Goal: Information Seeking & Learning: Compare options

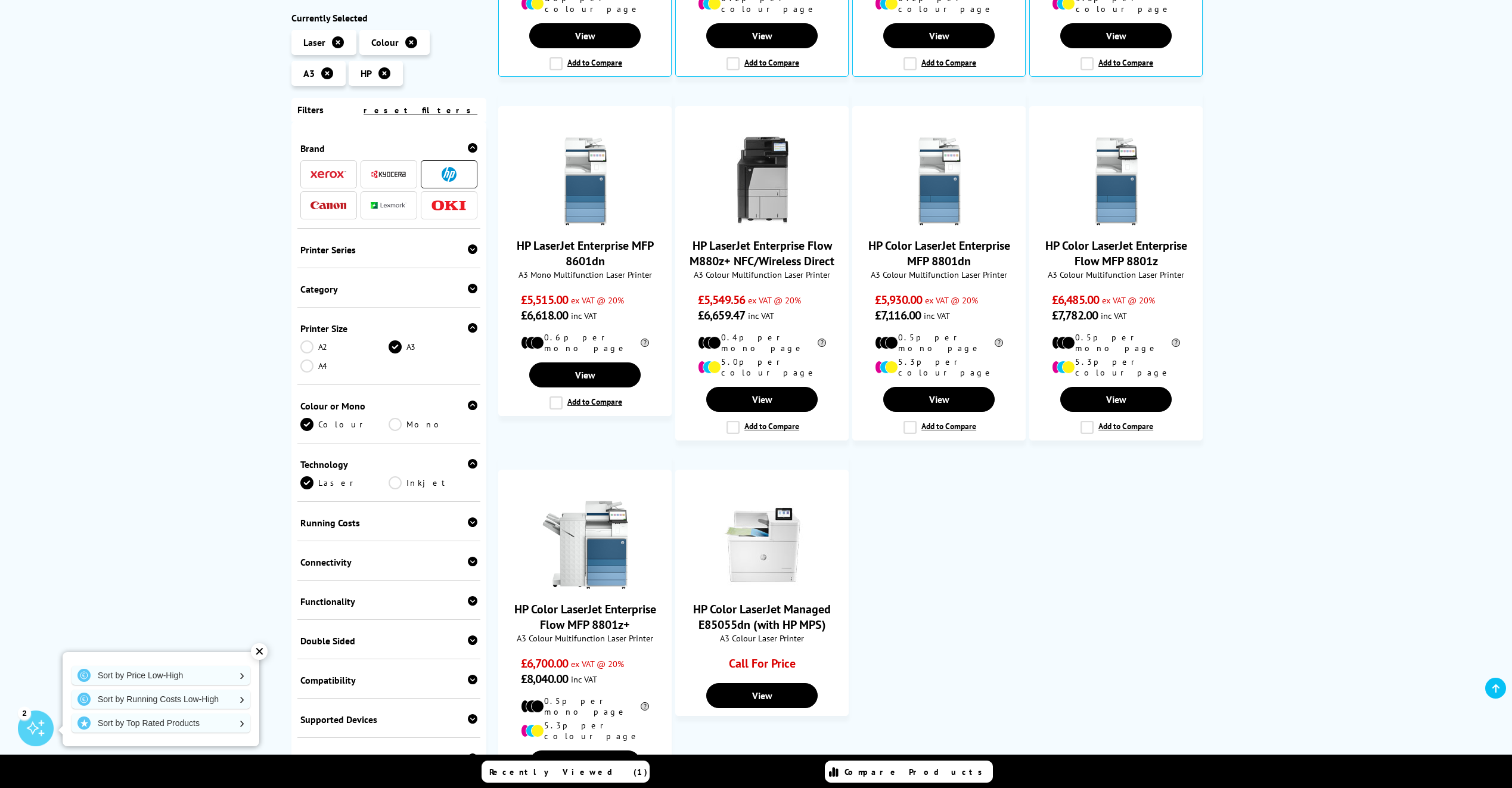
scroll to position [715, 0]
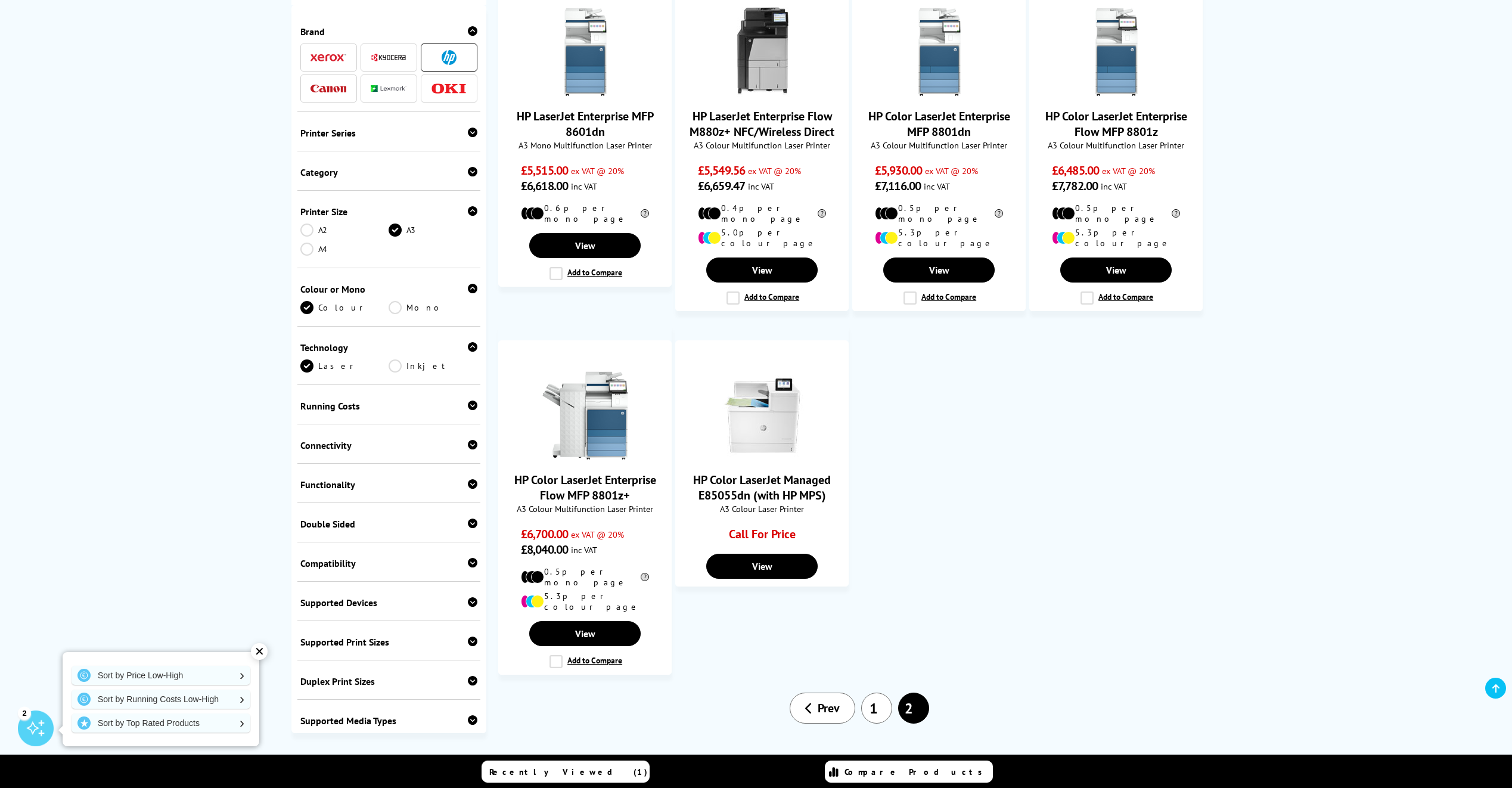
click at [878, 692] on link "1" at bounding box center [877, 708] width 31 height 31
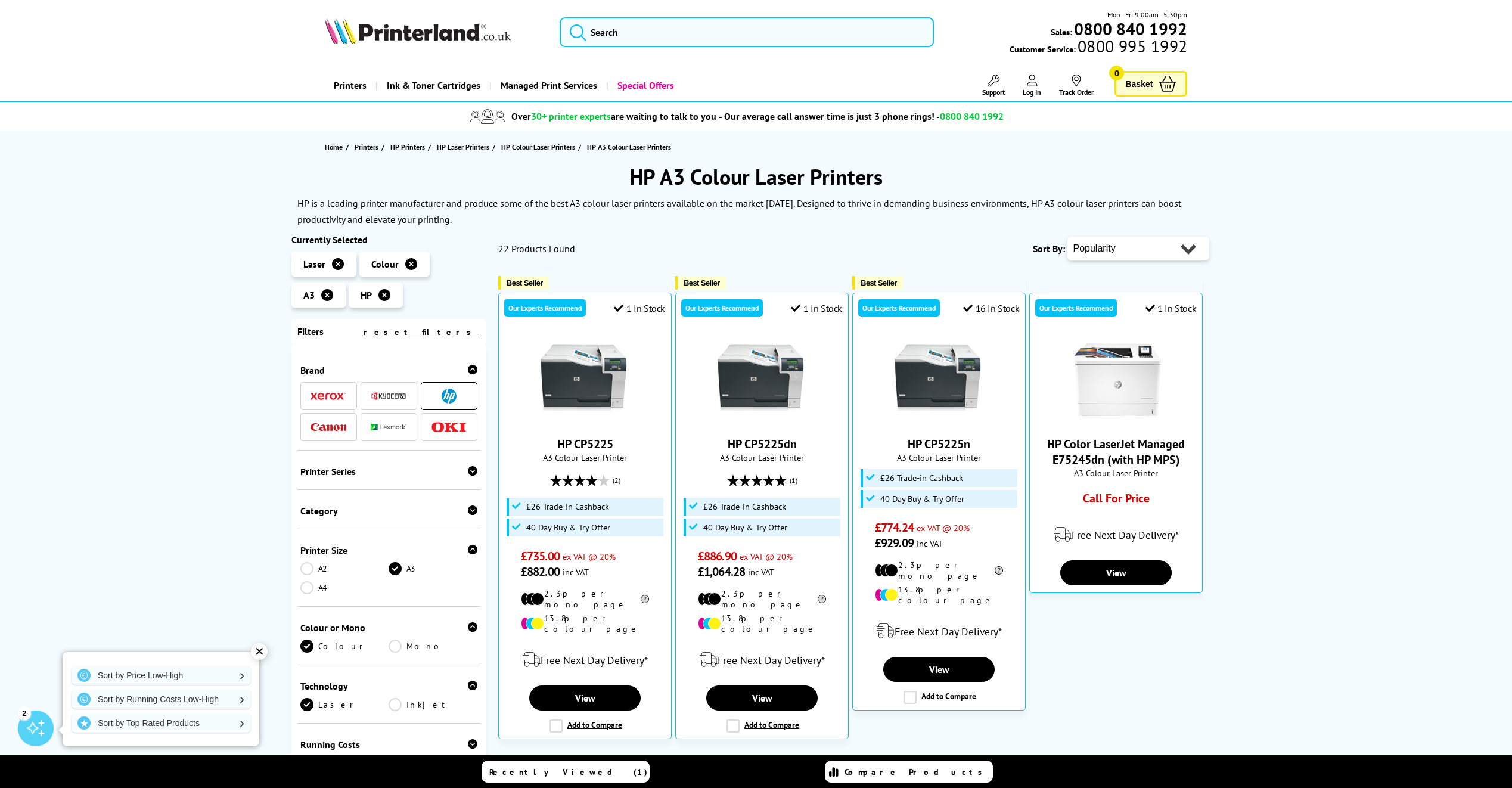
click at [337, 268] on icon at bounding box center [338, 264] width 12 height 12
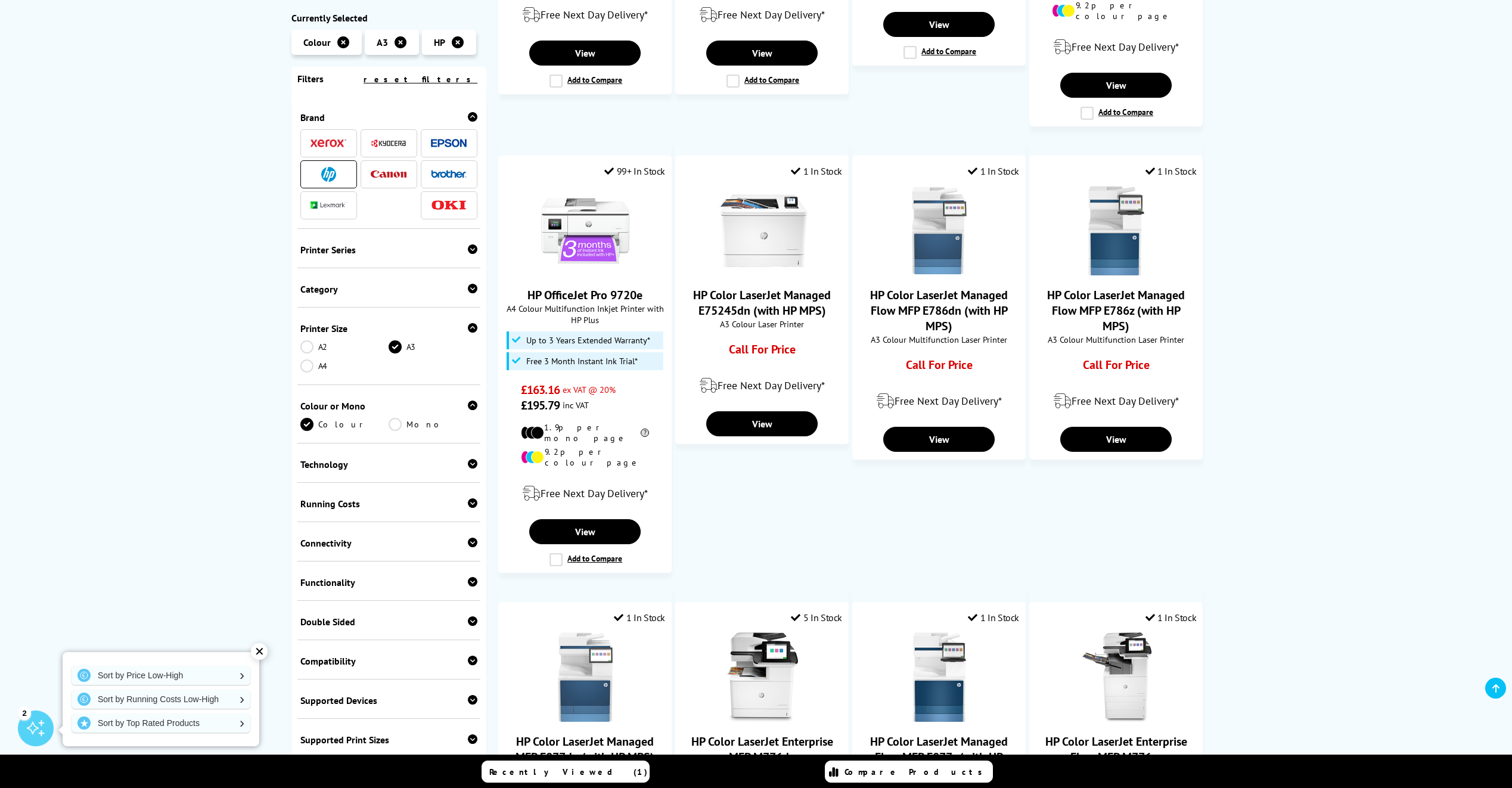
scroll to position [894, 0]
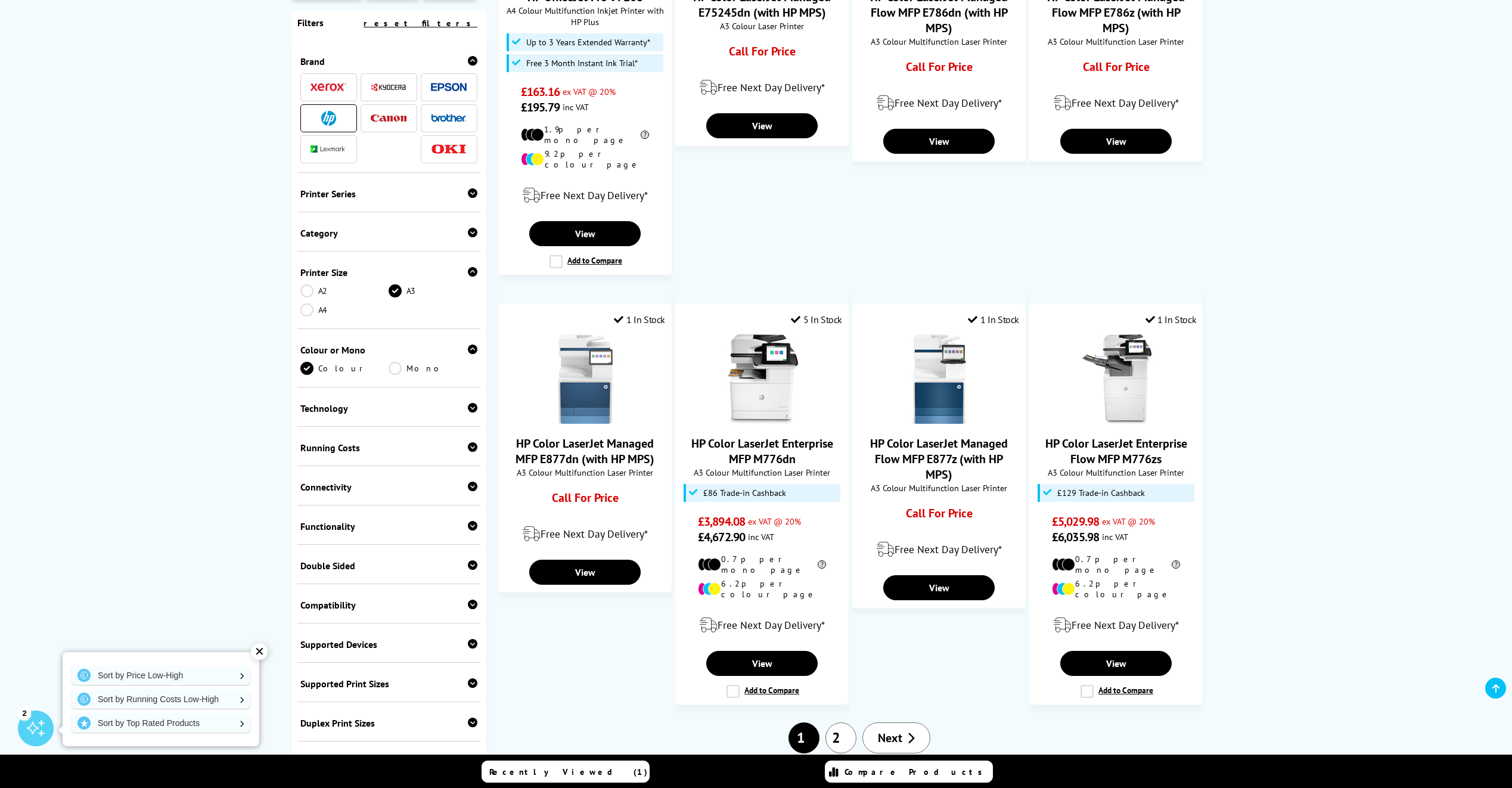
click at [902, 722] on link "Next" at bounding box center [896, 738] width 68 height 31
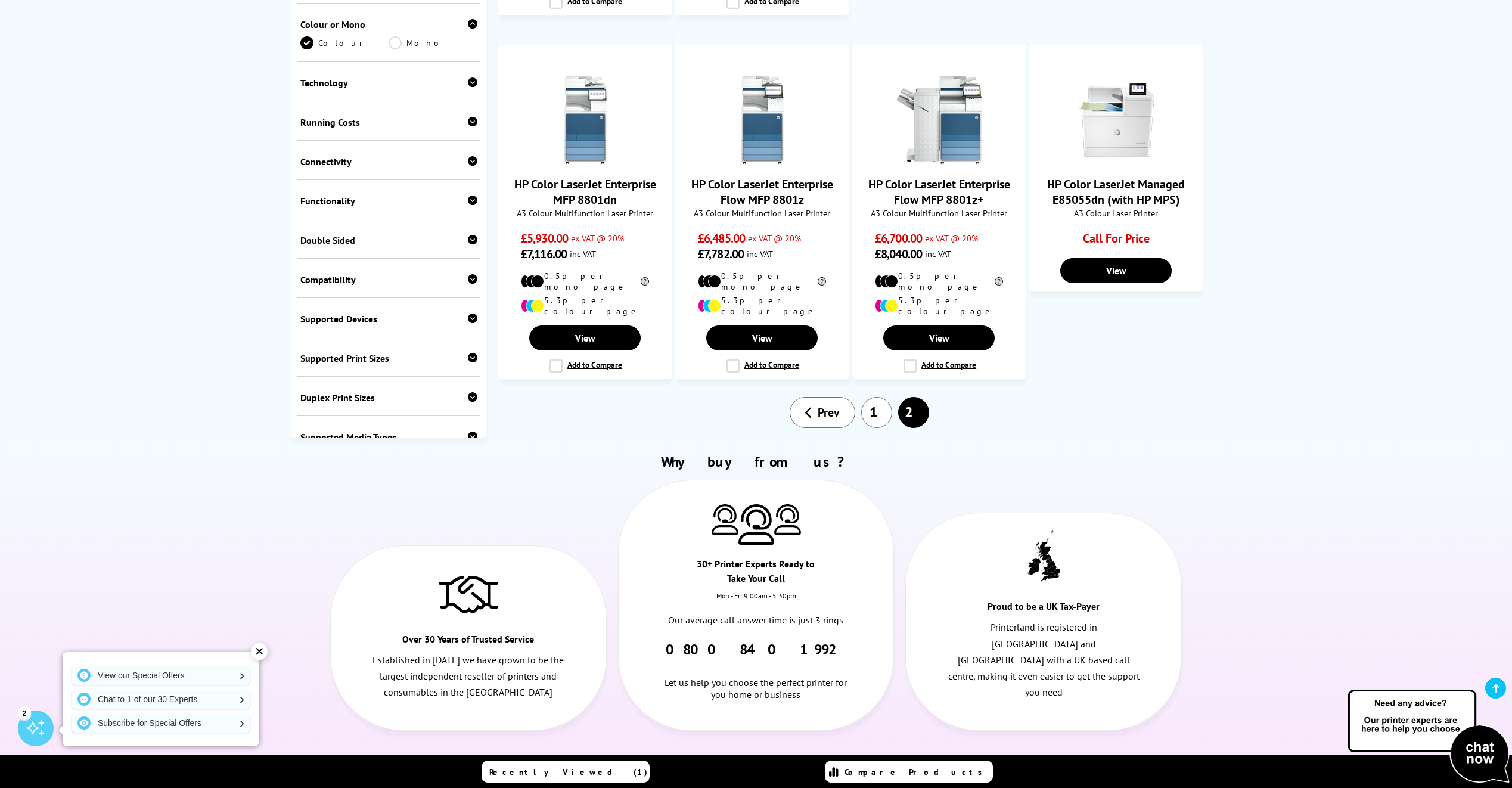
scroll to position [1073, 0]
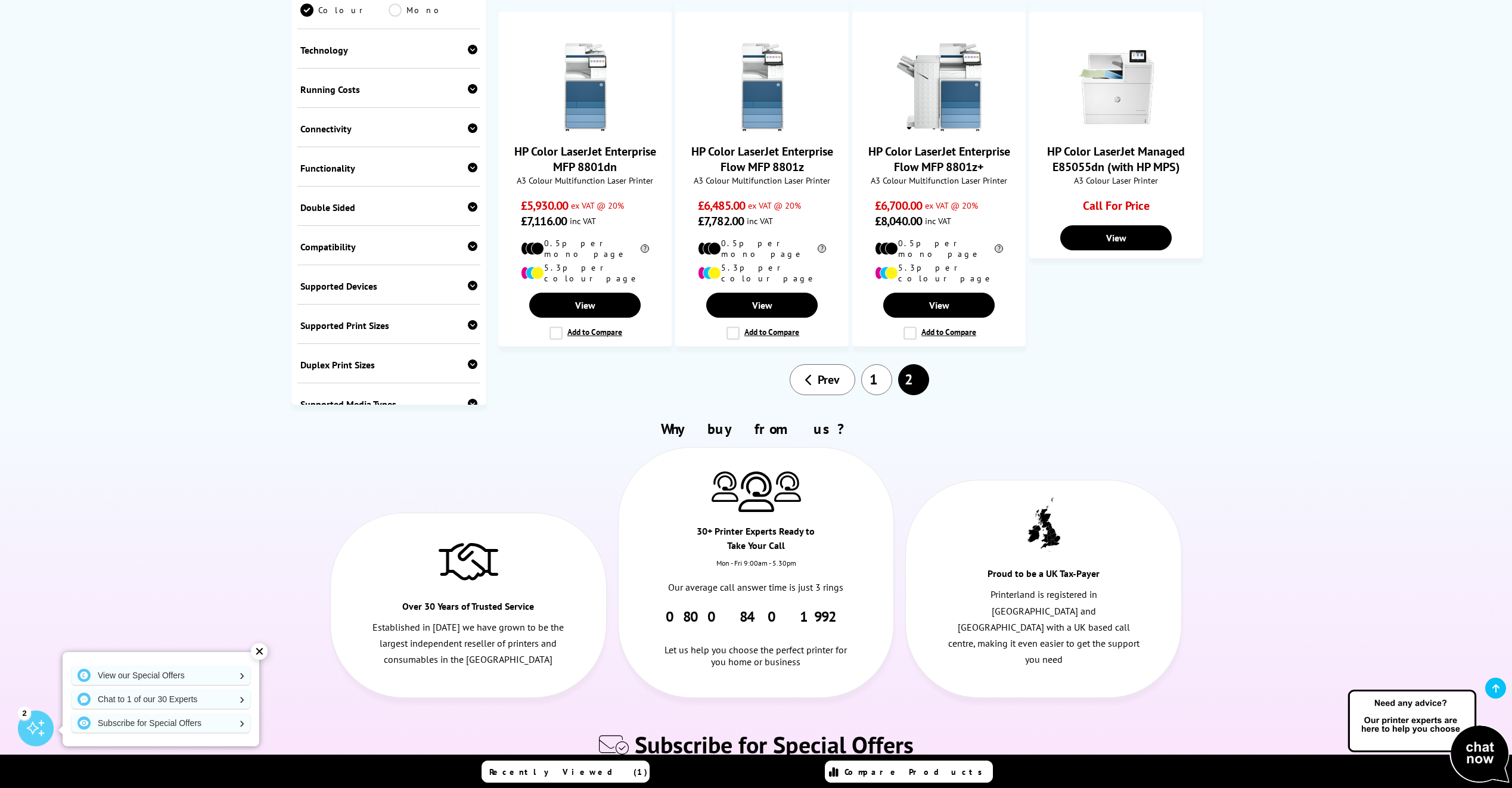
click at [886, 364] on link "1" at bounding box center [877, 380] width 31 height 31
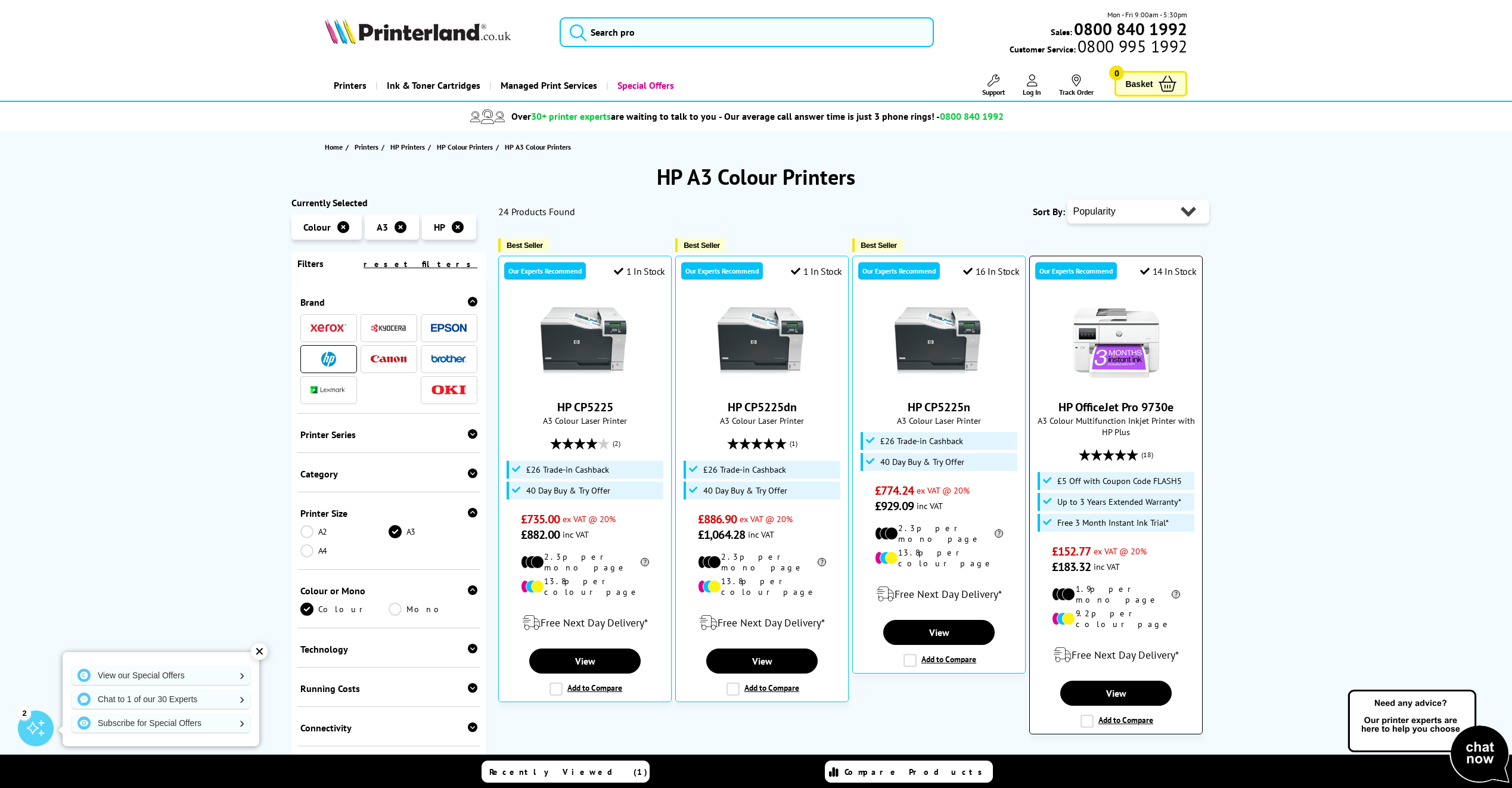
click at [1134, 341] on img at bounding box center [1117, 343] width 90 height 90
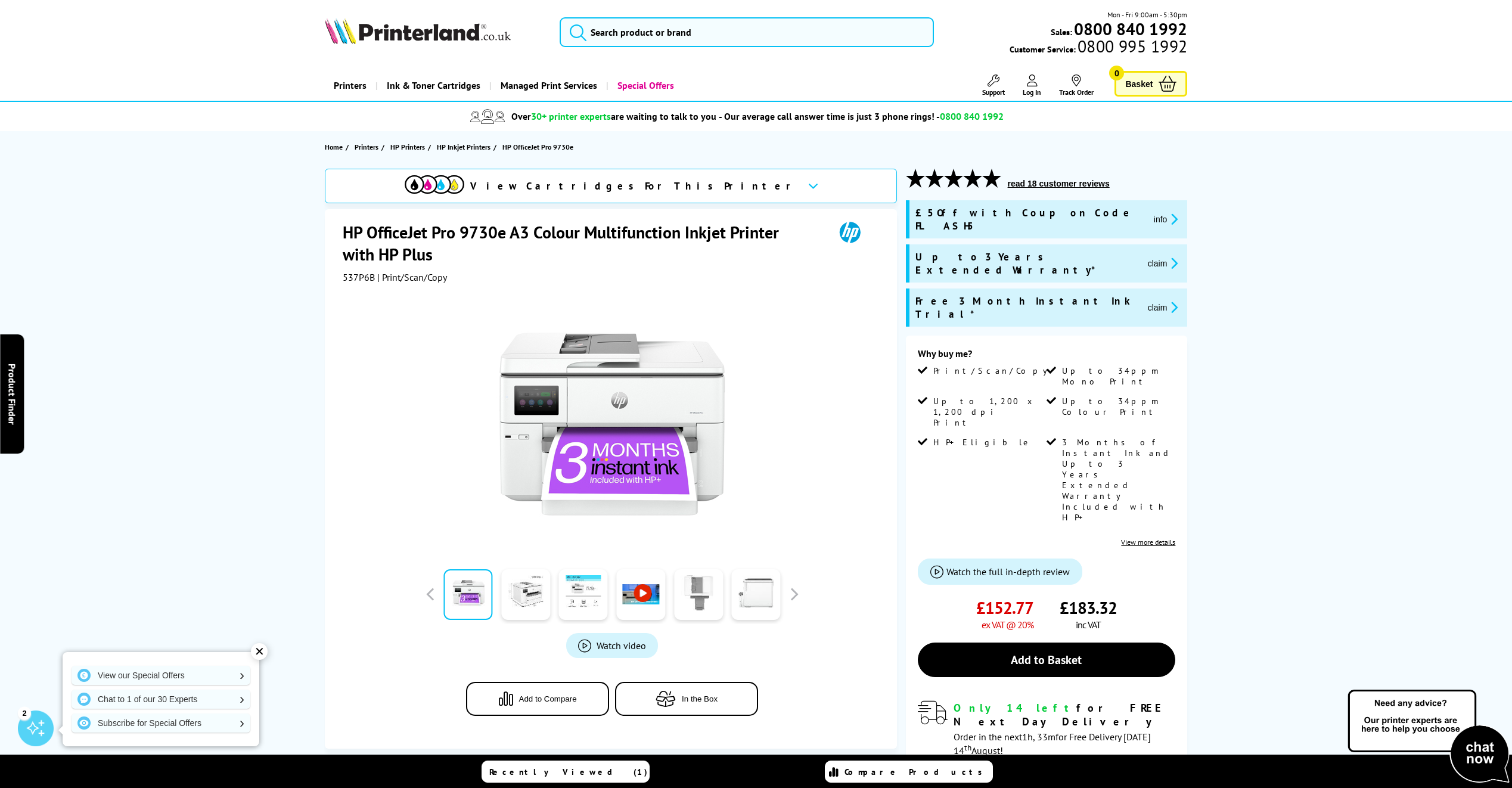
drag, startPoint x: 956, startPoint y: 410, endPoint x: 956, endPoint y: 400, distance: 10.0
click at [956, 410] on div "Why buy me? Print/Scan/Copy Up to 34ppm Mono Print Up to 1,200 x 1,200 dpi Prin…" at bounding box center [1047, 447] width 258 height 199
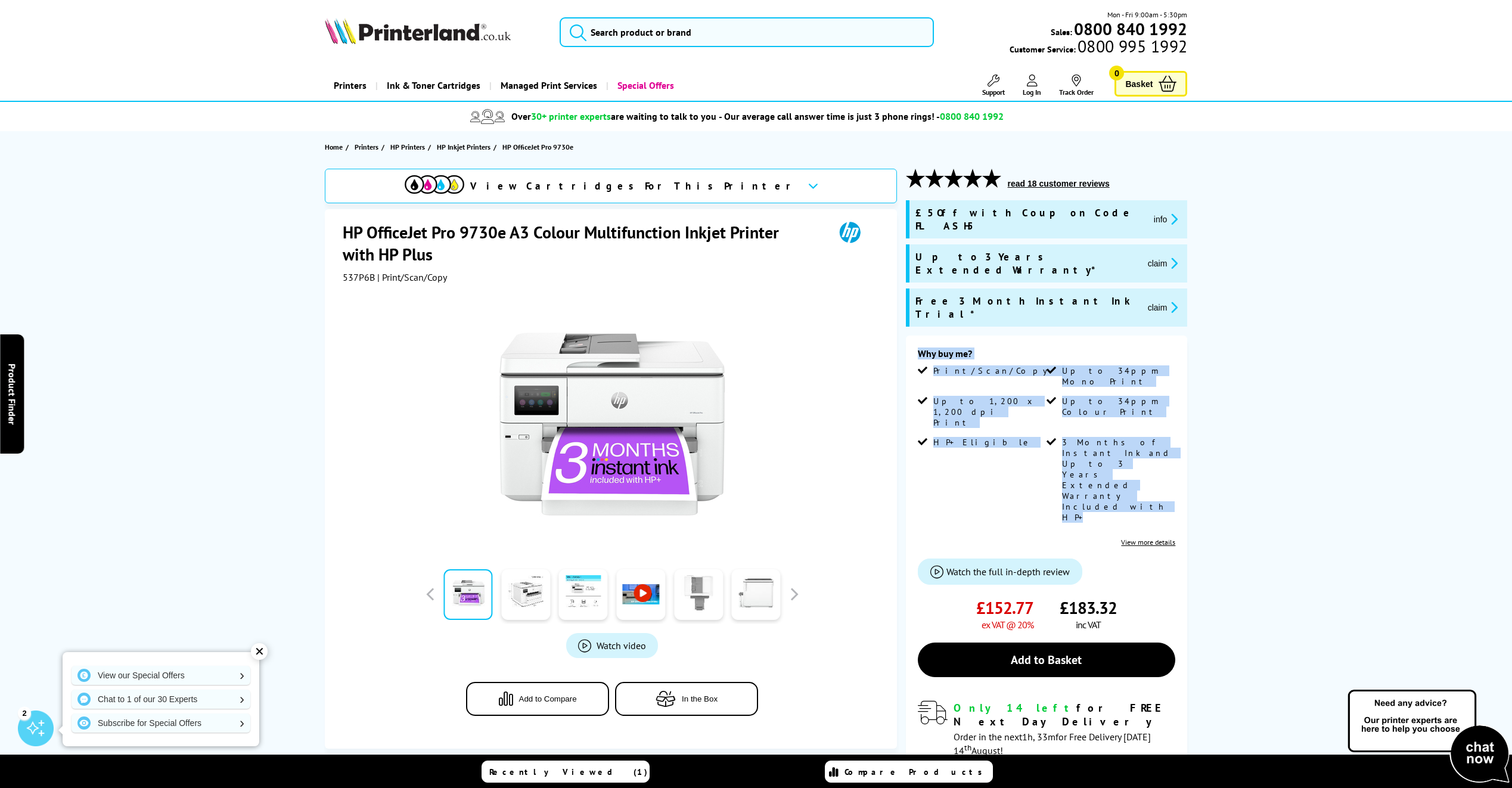
drag, startPoint x: 1141, startPoint y: 398, endPoint x: 907, endPoint y: 312, distance: 249.3
click at [907, 335] on div "Why buy me? Print/Scan/Copy Up to 34ppm Mono Print Up to 1,200 x 1,200 dpi Prin…" at bounding box center [1047, 551] width 282 height 432
drag, startPoint x: 907, startPoint y: 312, endPoint x: 1051, endPoint y: 313, distance: 144.0
click at [1051, 347] on div "Why buy me?" at bounding box center [1047, 356] width 258 height 18
drag, startPoint x: 1065, startPoint y: 333, endPoint x: 1131, endPoint y: 400, distance: 94.0
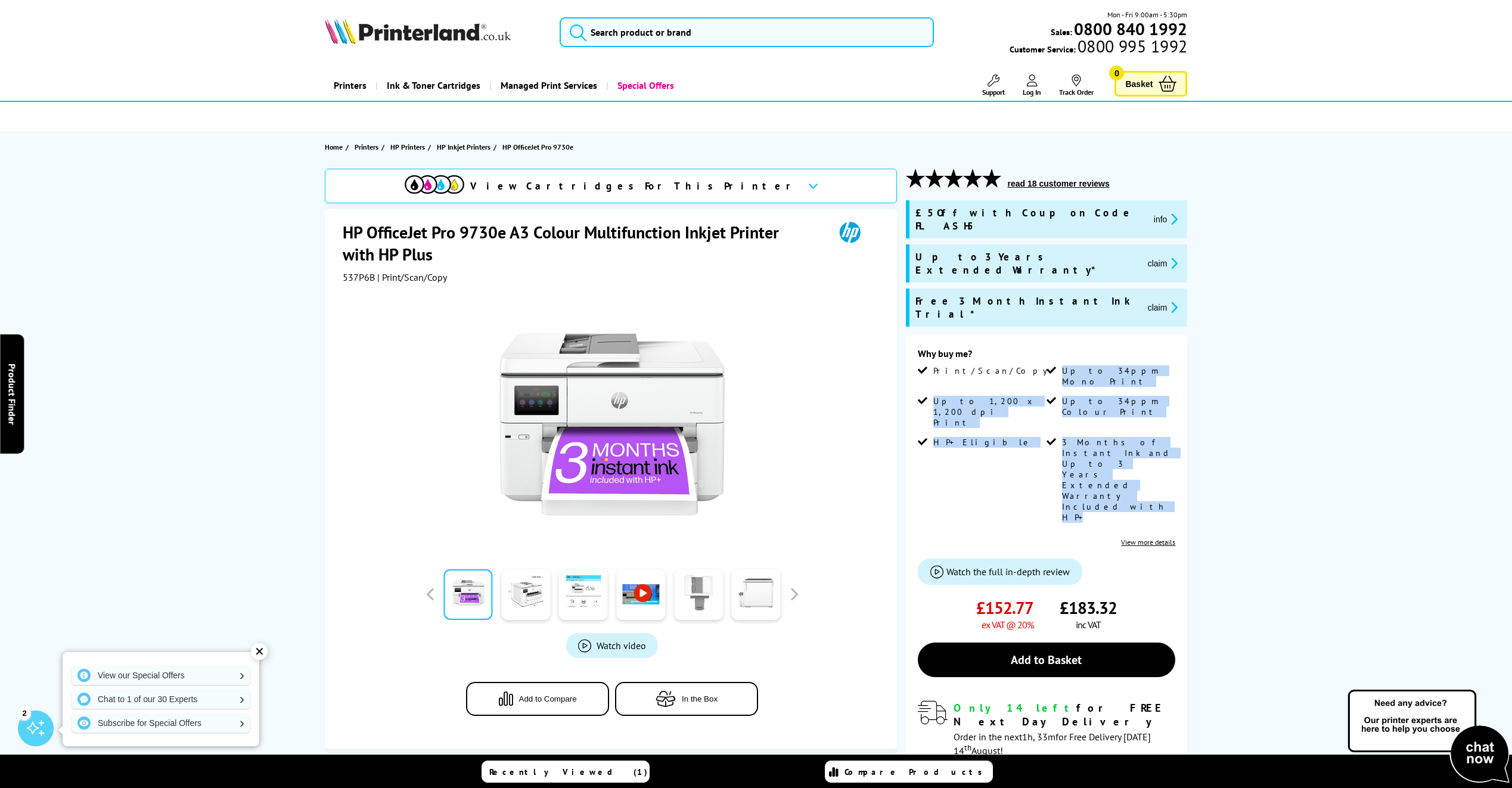
click at [1131, 400] on ul "Print/Scan/Copy Up to 34ppm Mono Print Up to 1,200 x 1,200 dpi Print Up to 34pp…" at bounding box center [1047, 449] width 258 height 166
click at [1131, 437] on li "3 Months of Instant Ink and Up to 3 Years Extended Warranty Included with HP+" at bounding box center [1110, 485] width 127 height 95
drag, startPoint x: 1132, startPoint y: 396, endPoint x: 909, endPoint y: 315, distance: 237.3
click at [909, 335] on div "Why buy me? Print/Scan/Copy Up to 34ppm Mono Print Up to 1,200 x 1,200 dpi Prin…" at bounding box center [1047, 551] width 282 height 432
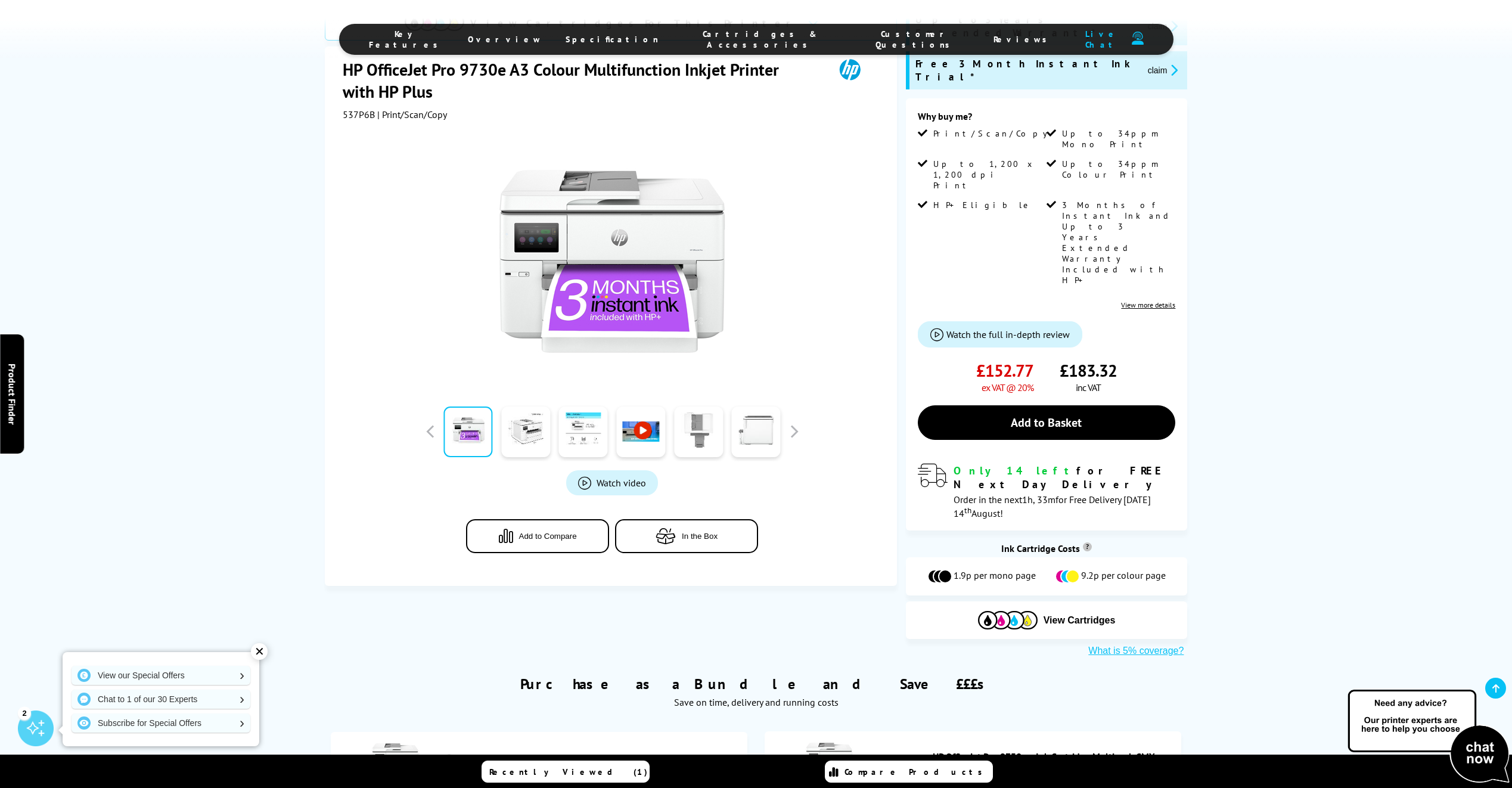
scroll to position [238, 0]
click at [512, 406] on link at bounding box center [526, 432] width 49 height 51
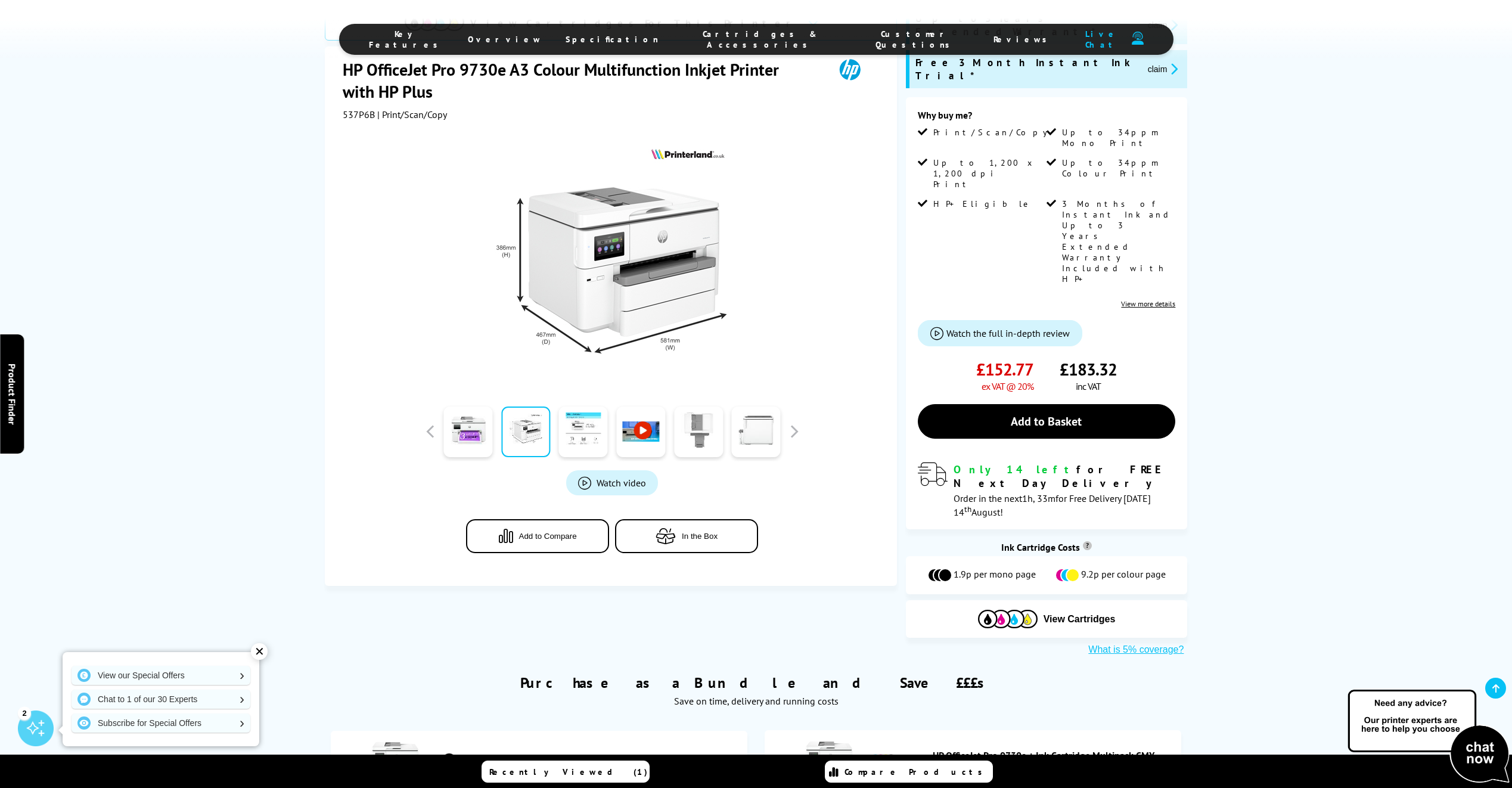
scroll to position [119, 0]
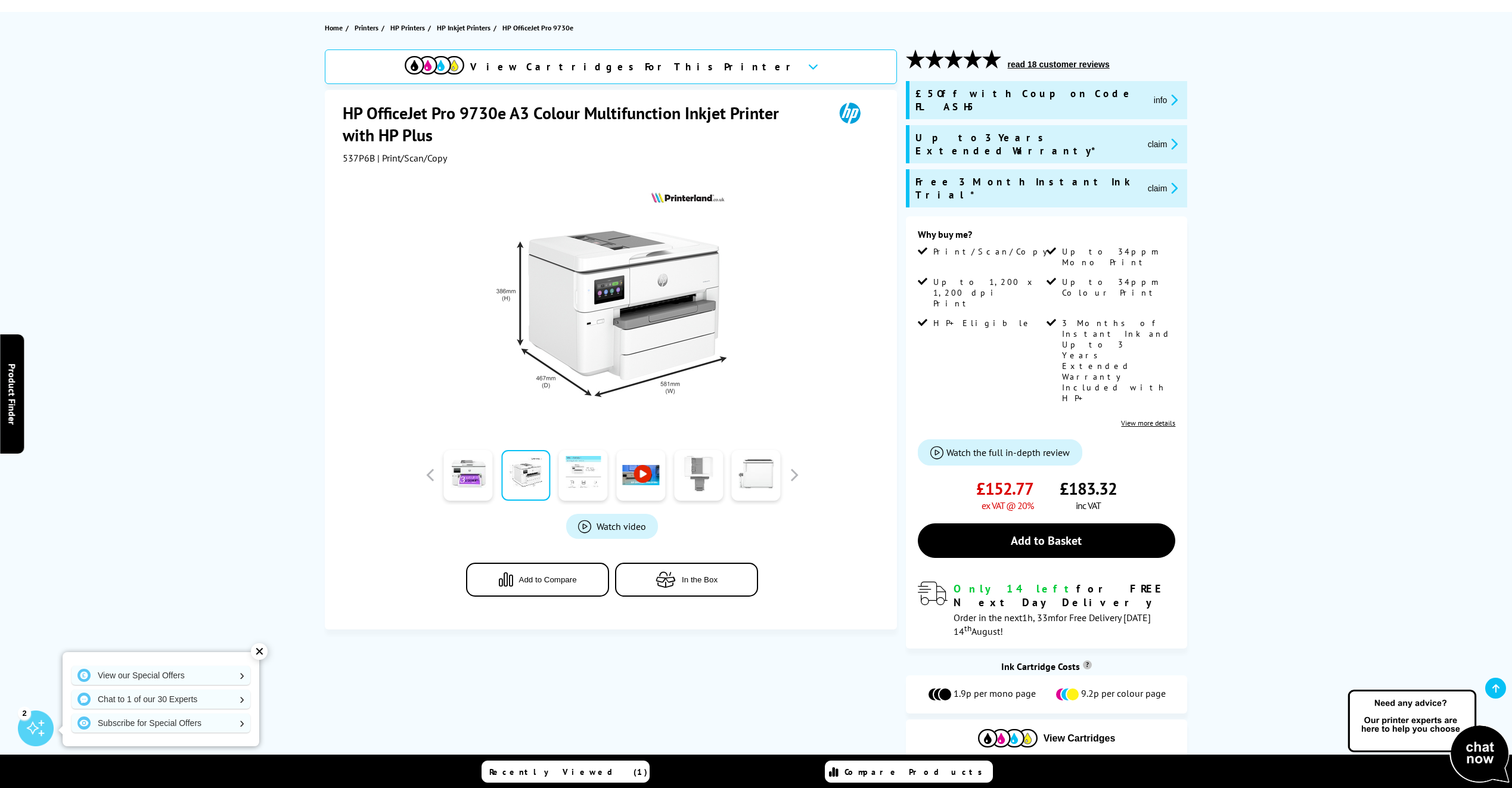
click at [567, 492] on link at bounding box center [583, 475] width 49 height 51
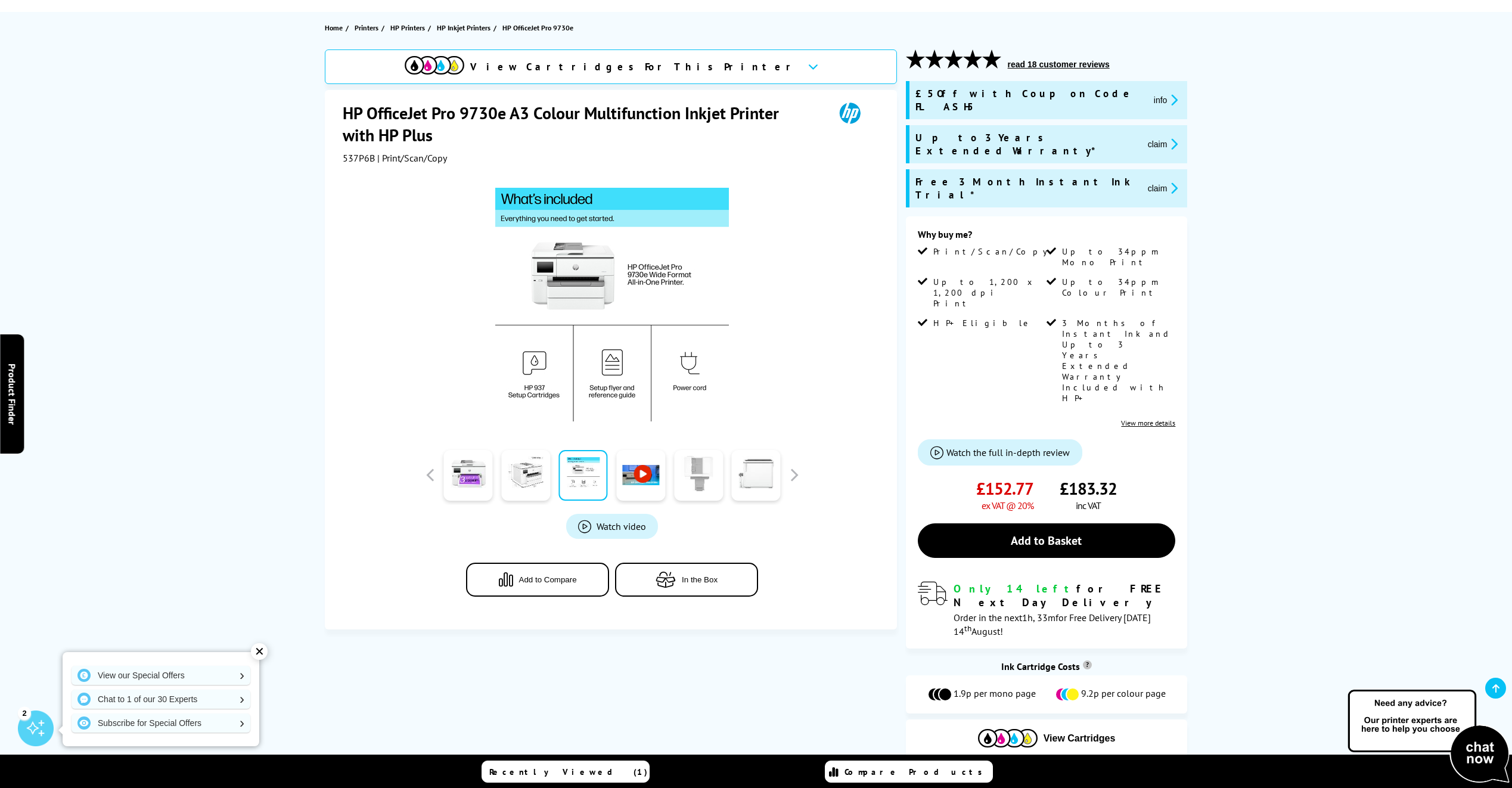
click at [698, 489] on link at bounding box center [698, 475] width 49 height 51
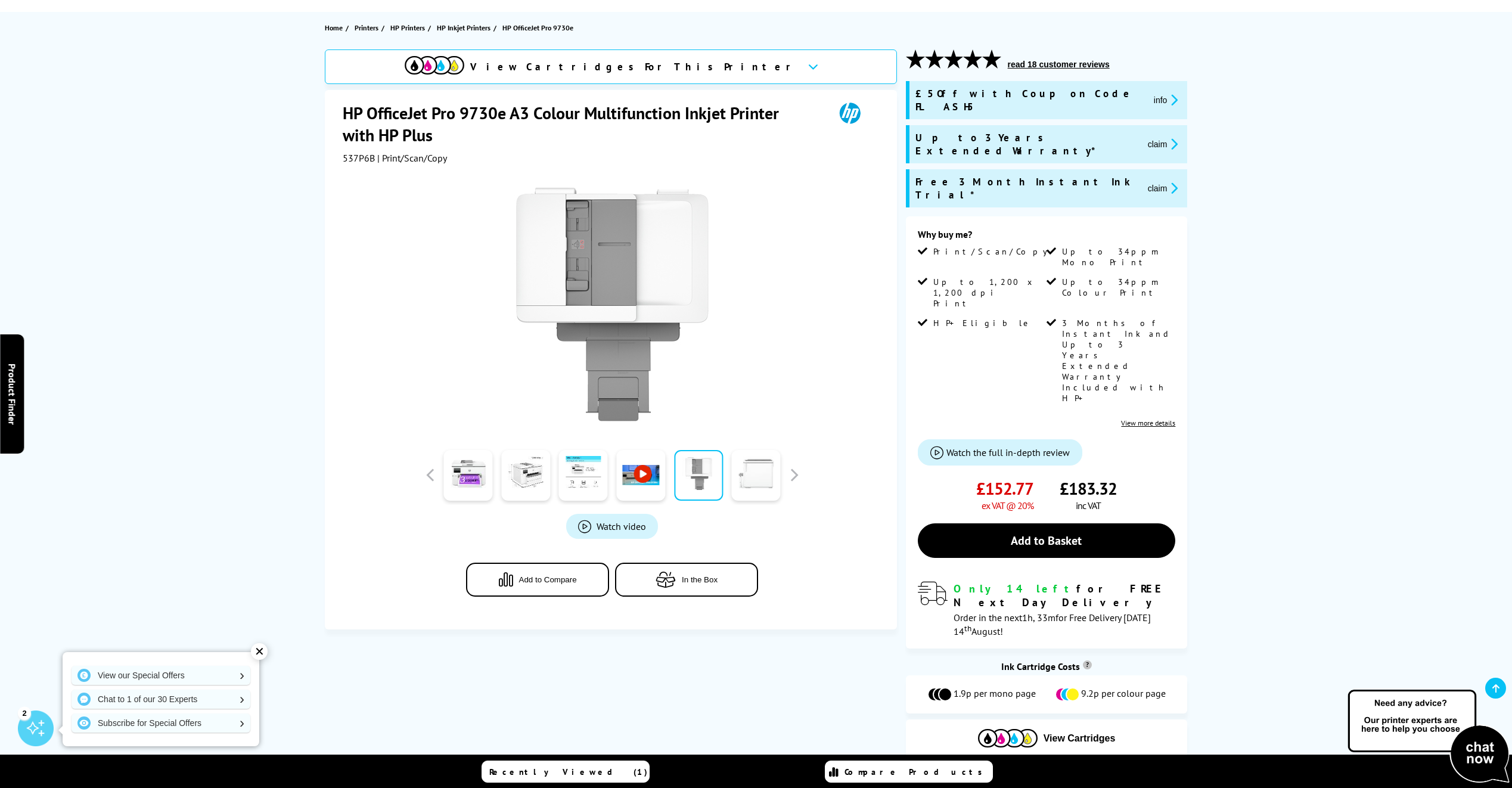
click at [768, 487] on link at bounding box center [756, 475] width 49 height 51
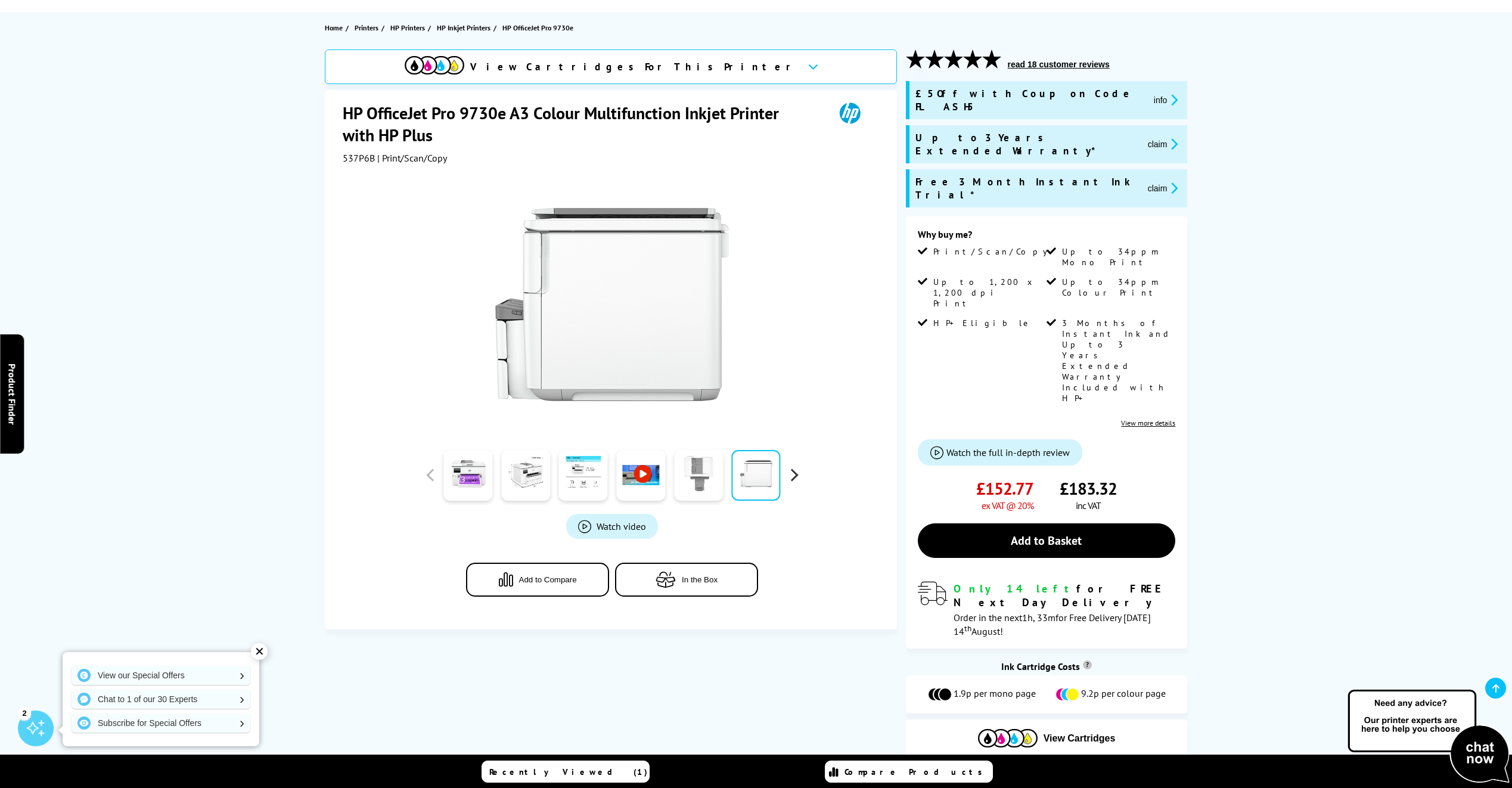
click at [791, 471] on button "button" at bounding box center [793, 475] width 18 height 18
click at [753, 489] on link at bounding box center [756, 475] width 49 height 51
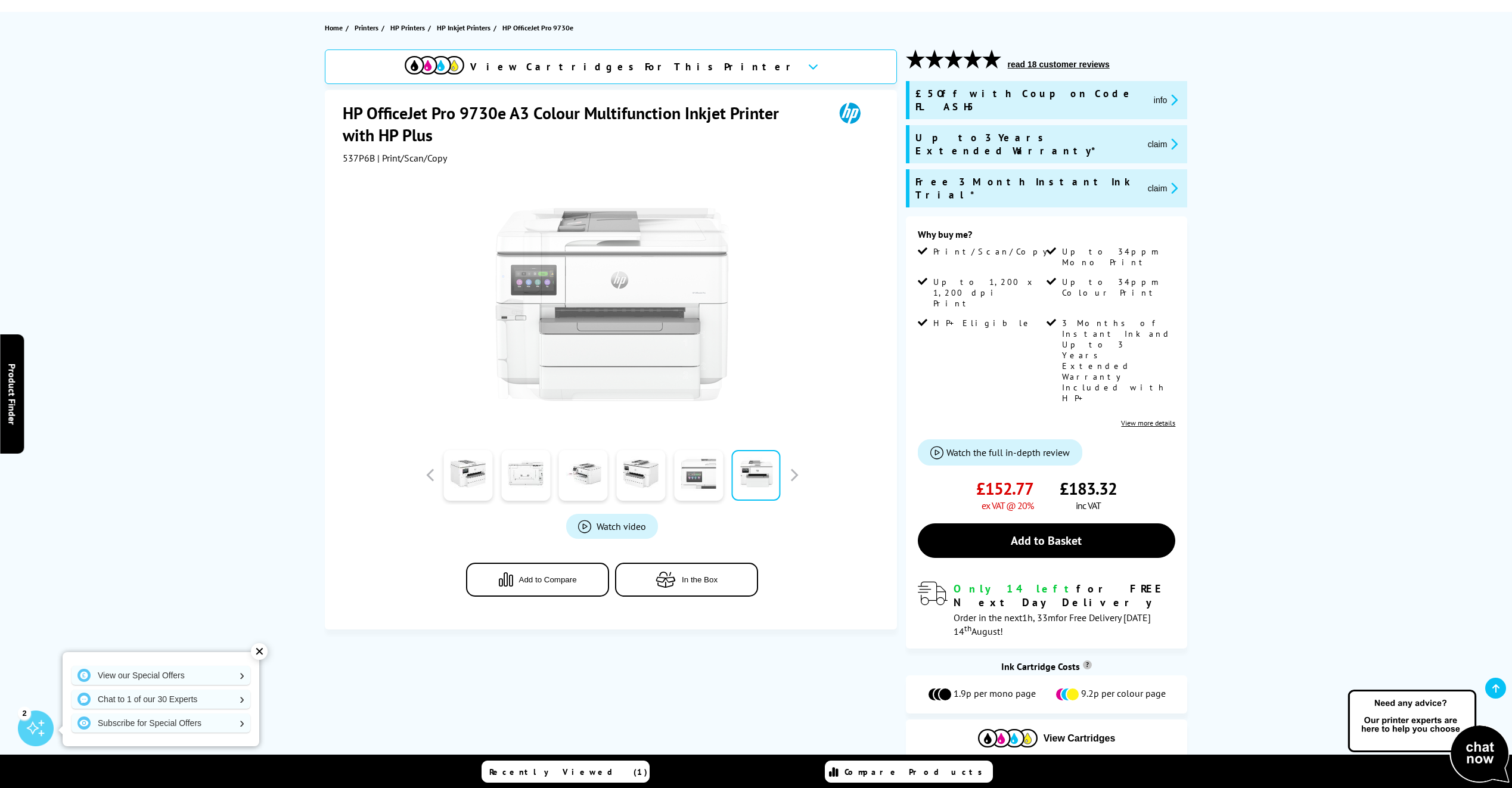
click at [706, 494] on link at bounding box center [698, 475] width 49 height 51
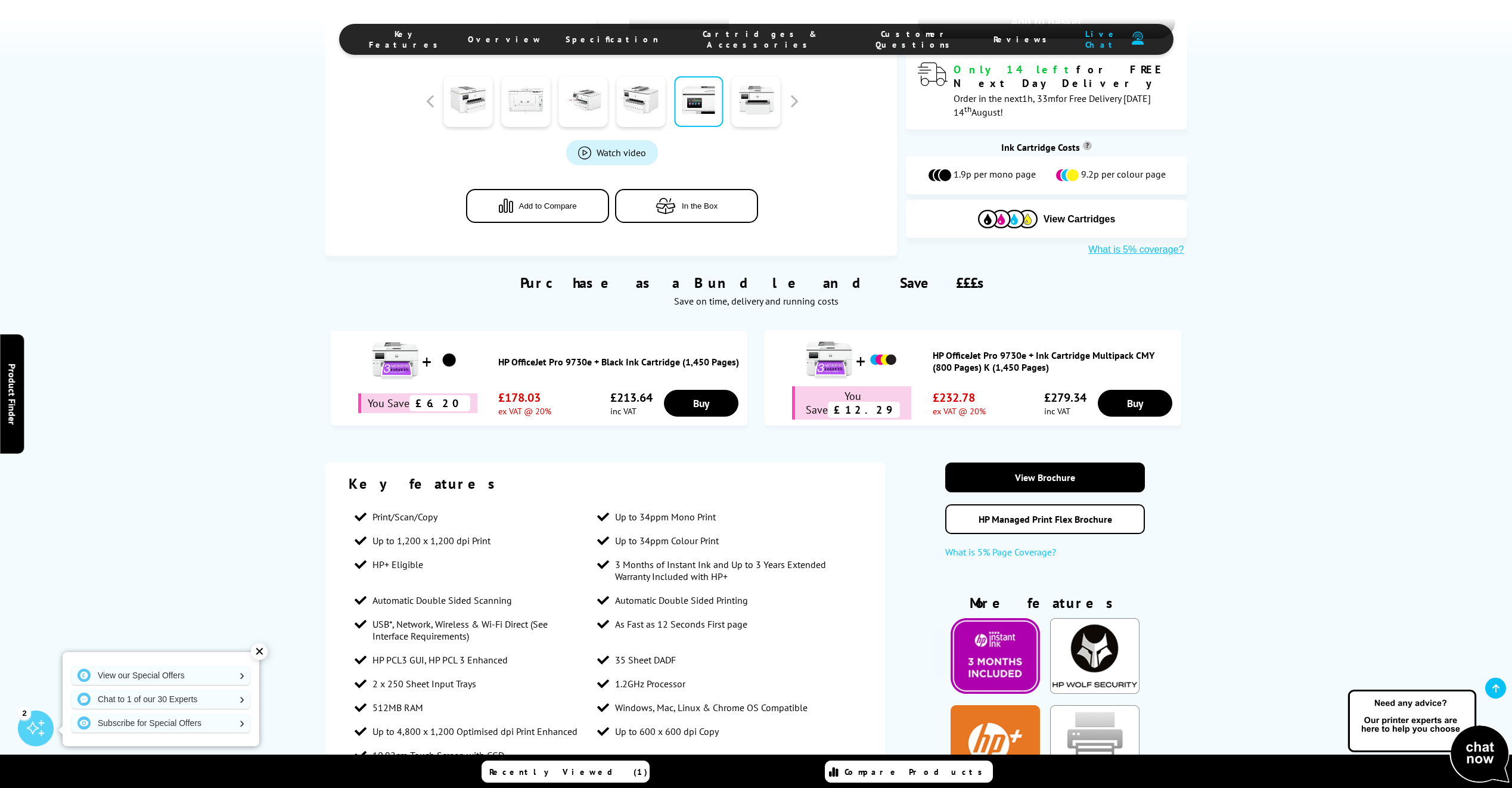
scroll to position [655, 0]
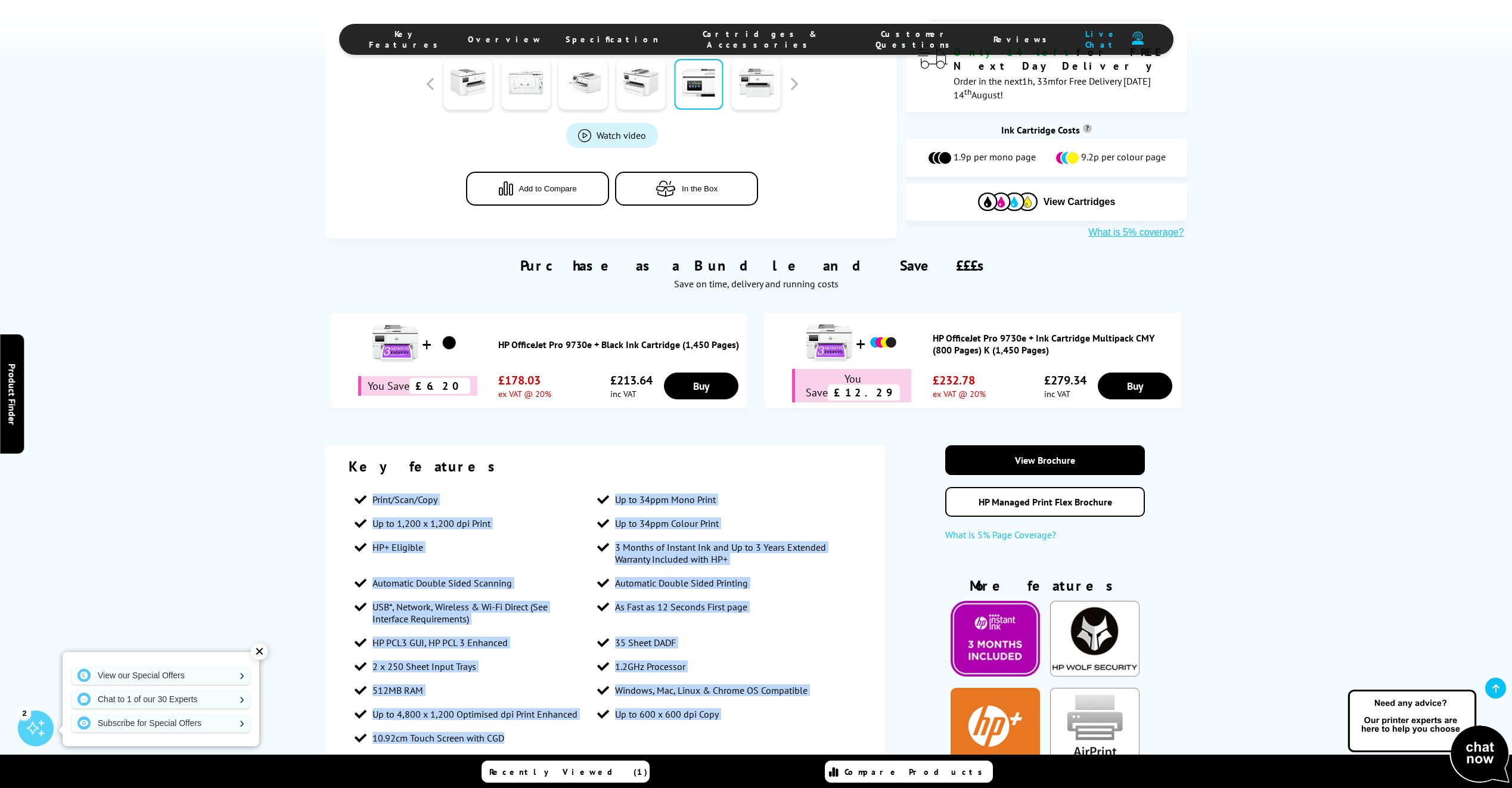
drag, startPoint x: 502, startPoint y: 603, endPoint x: 319, endPoint y: 360, distance: 304.2
click at [319, 445] on div "Key features Print/Scan/Copy Up to 34ppm Mono Print Up to 1,200 x 1,200 dpi Pri…" at bounding box center [757, 741] width 954 height 592
drag, startPoint x: 319, startPoint y: 360, endPoint x: 291, endPoint y: 437, distance: 81.9
click at [291, 445] on div "Key features Print/Scan/Copy Up to 34ppm Mono Print Up to 1,200 x 1,200 dpi Pri…" at bounding box center [757, 741] width 954 height 592
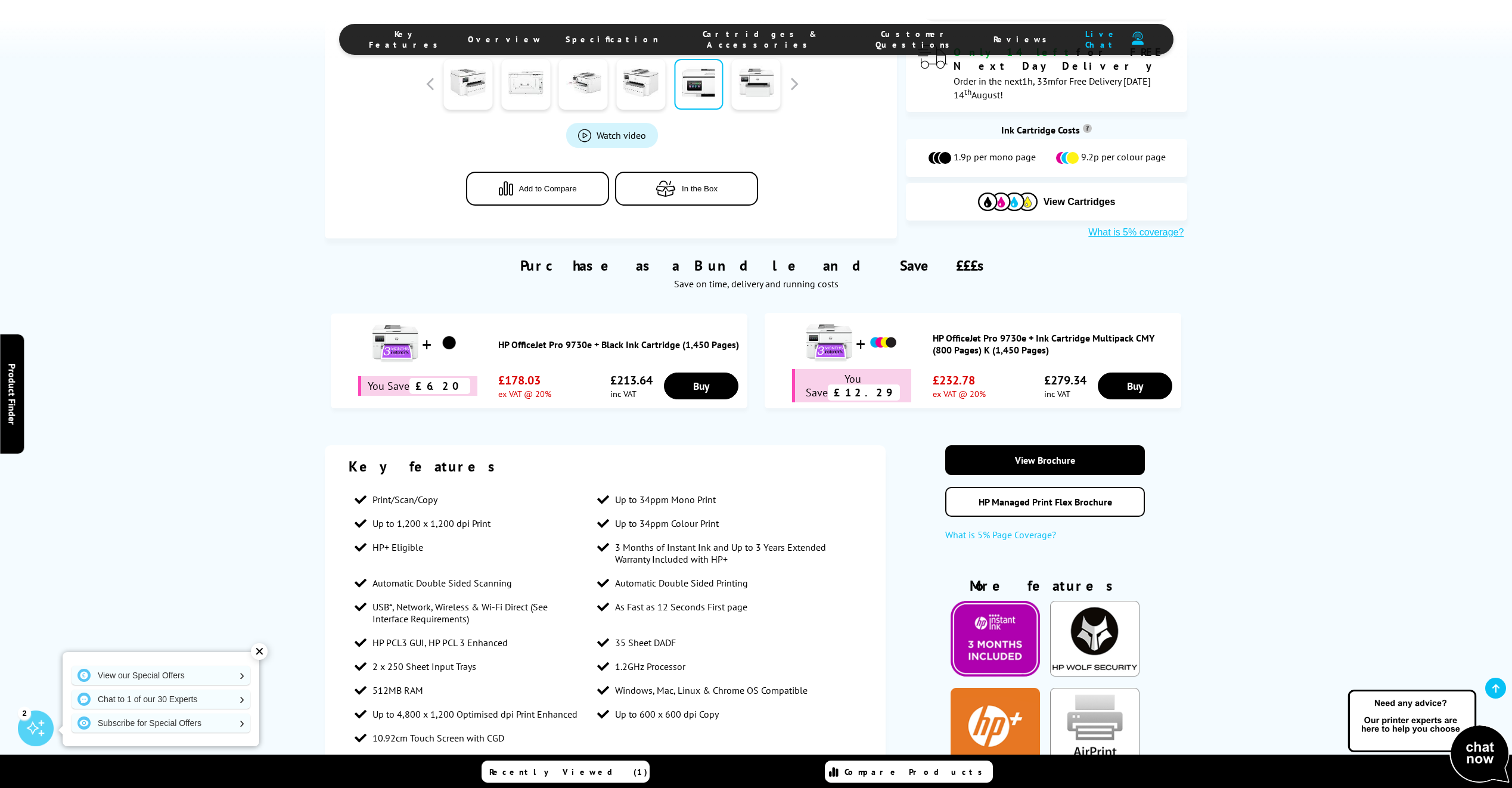
click at [371, 571] on li "Automatic Double Sided Scanning" at bounding box center [470, 583] width 242 height 24
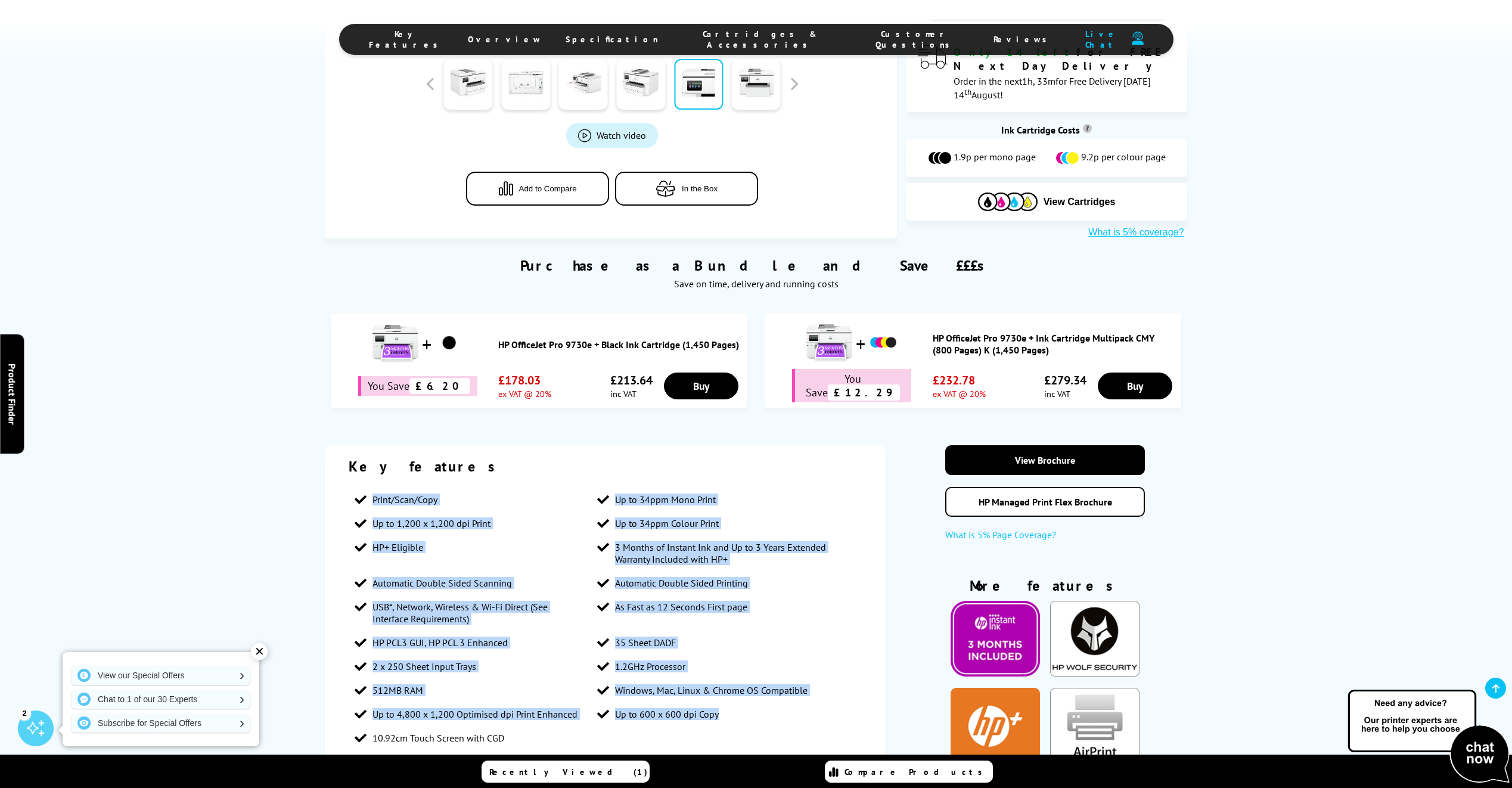
drag, startPoint x: 372, startPoint y: 361, endPoint x: 758, endPoint y: 602, distance: 455.1
click at [758, 602] on ul "Print/Scan/Copy Up to 34ppm Mono Print Up to 1,200 x 1,200 dpi Print Up to 34pp…" at bounding box center [605, 619] width 513 height 262
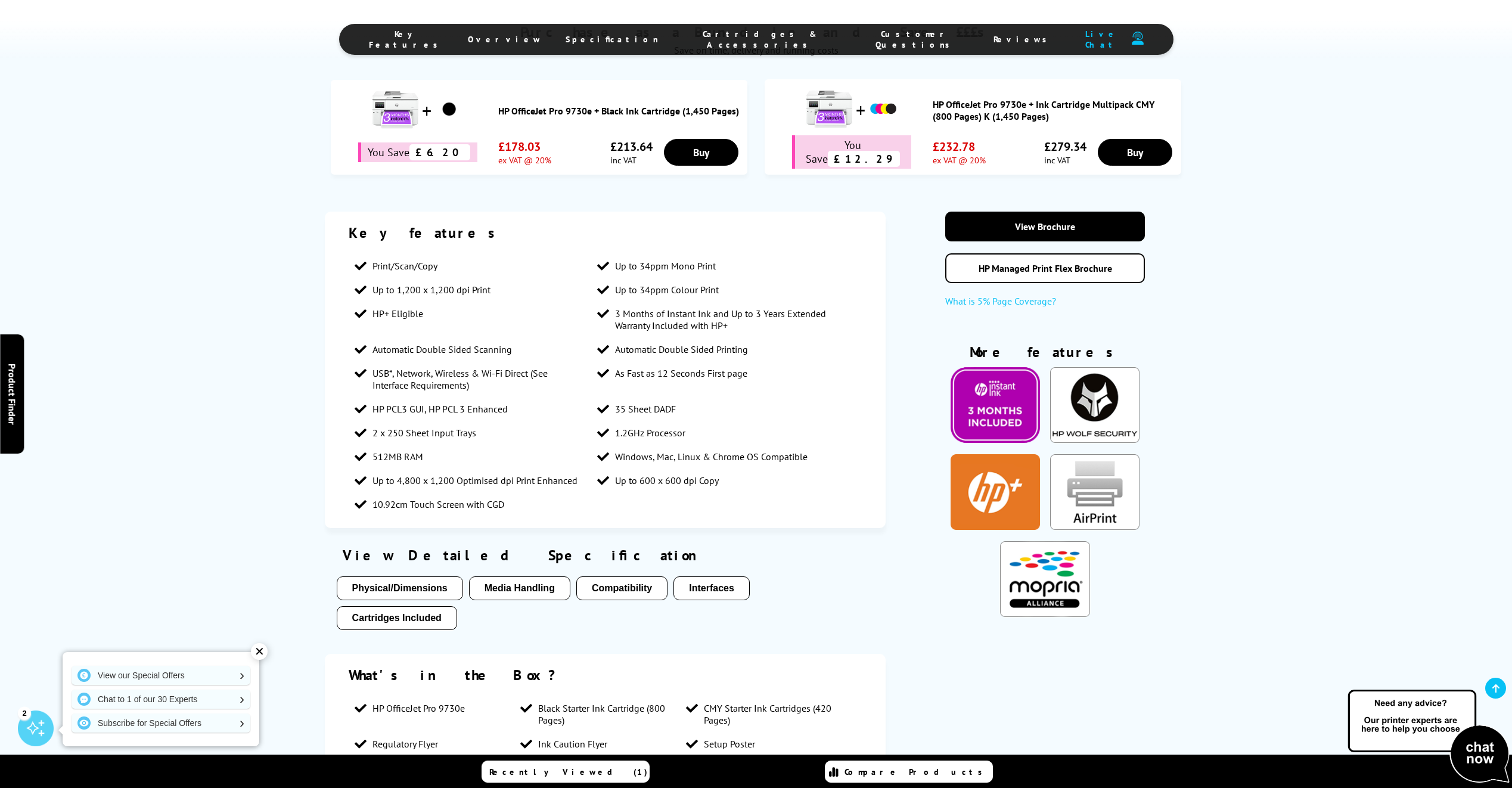
scroll to position [953, 0]
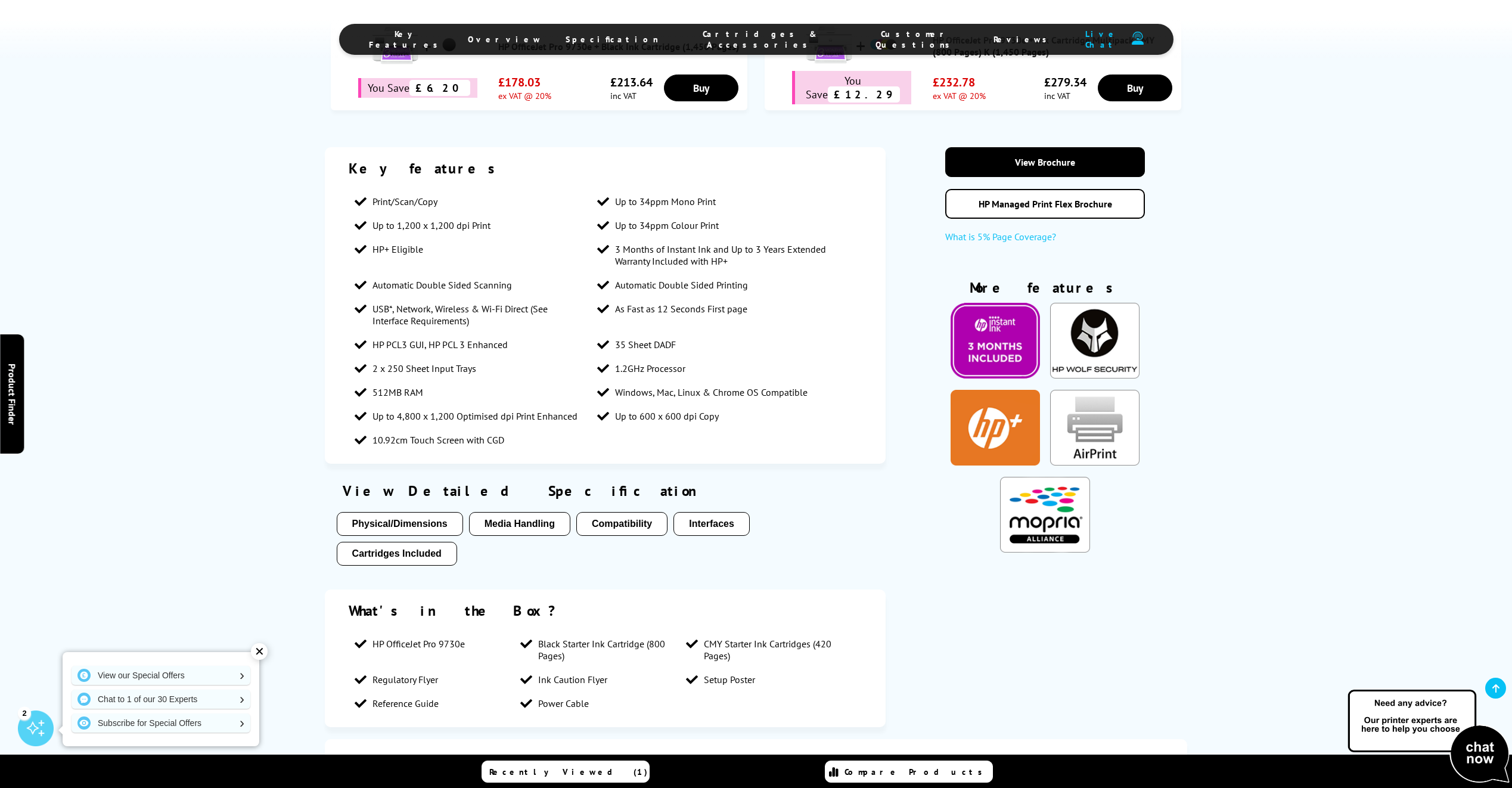
drag, startPoint x: 590, startPoint y: 576, endPoint x: 347, endPoint y: 481, distance: 260.9
click at [347, 589] on section "What's in the Box? HP OfficeJet Pro 9730e Black Starter Ink Cartridge (800 Page…" at bounding box center [605, 658] width 561 height 138
drag, startPoint x: 347, startPoint y: 481, endPoint x: 763, endPoint y: 531, distance: 419.0
click at [763, 667] on li "Setup Poster" at bounding box center [763, 680] width 165 height 24
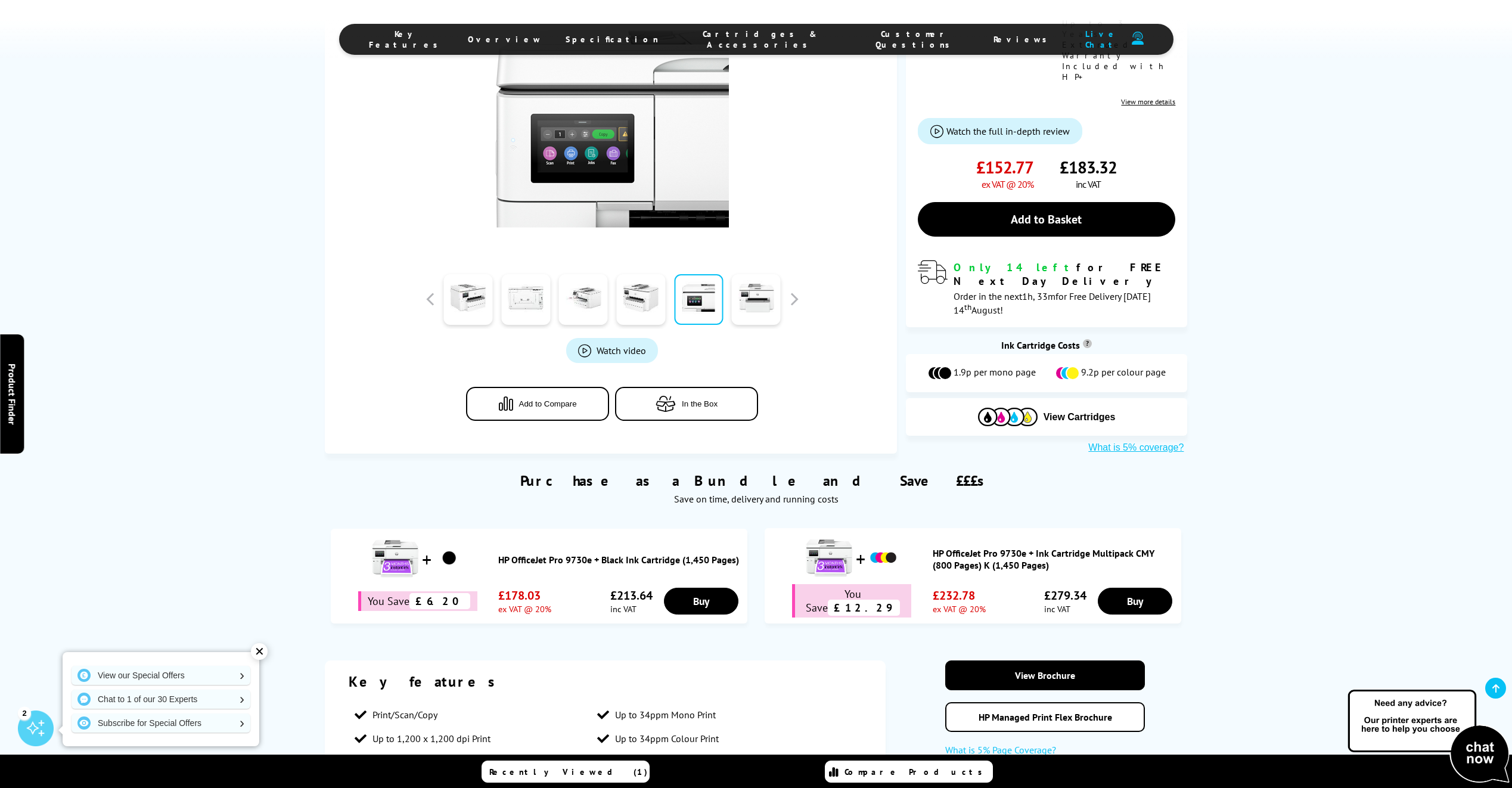
scroll to position [238, 0]
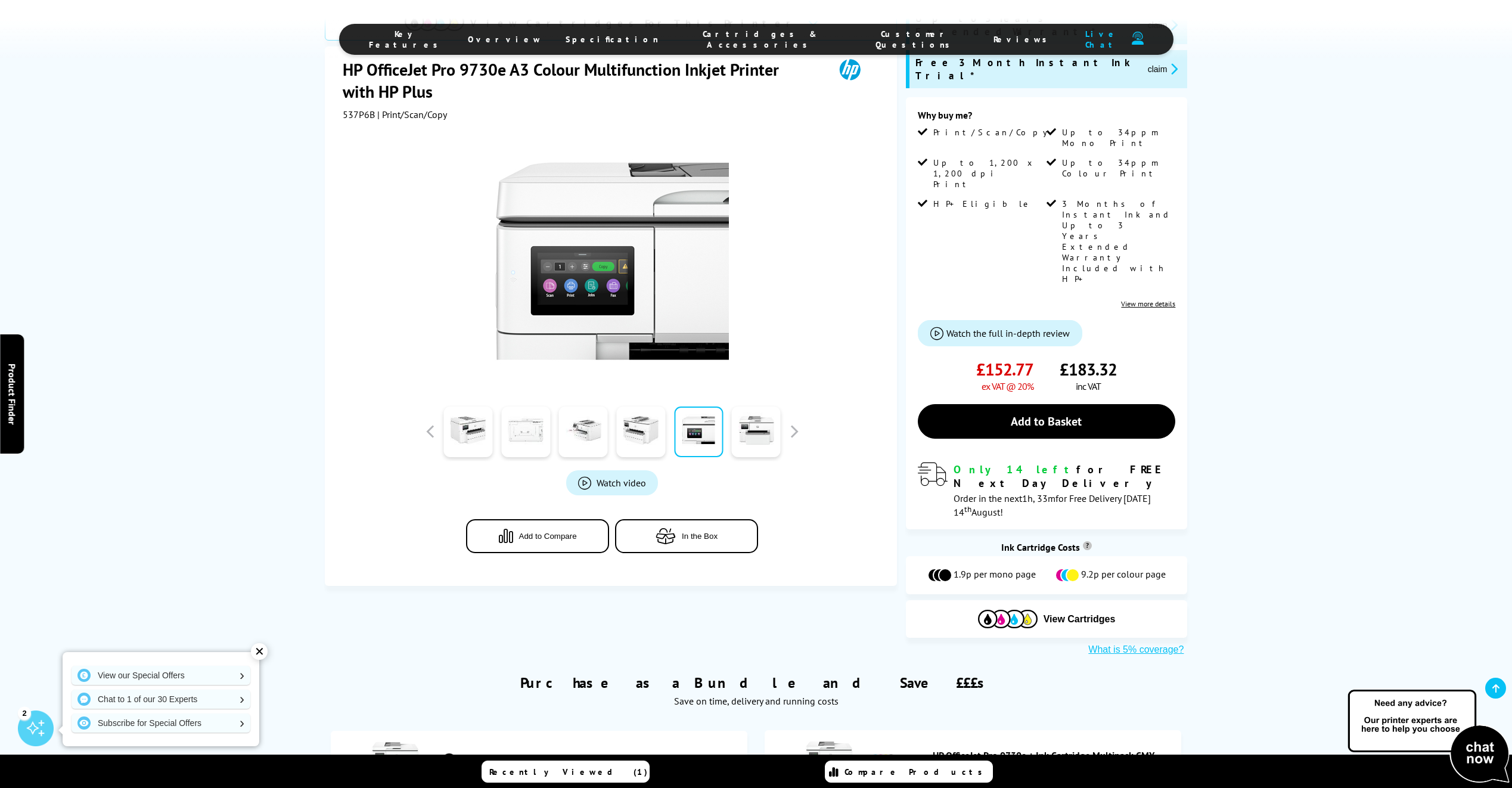
click at [518, 406] on link at bounding box center [526, 432] width 49 height 51
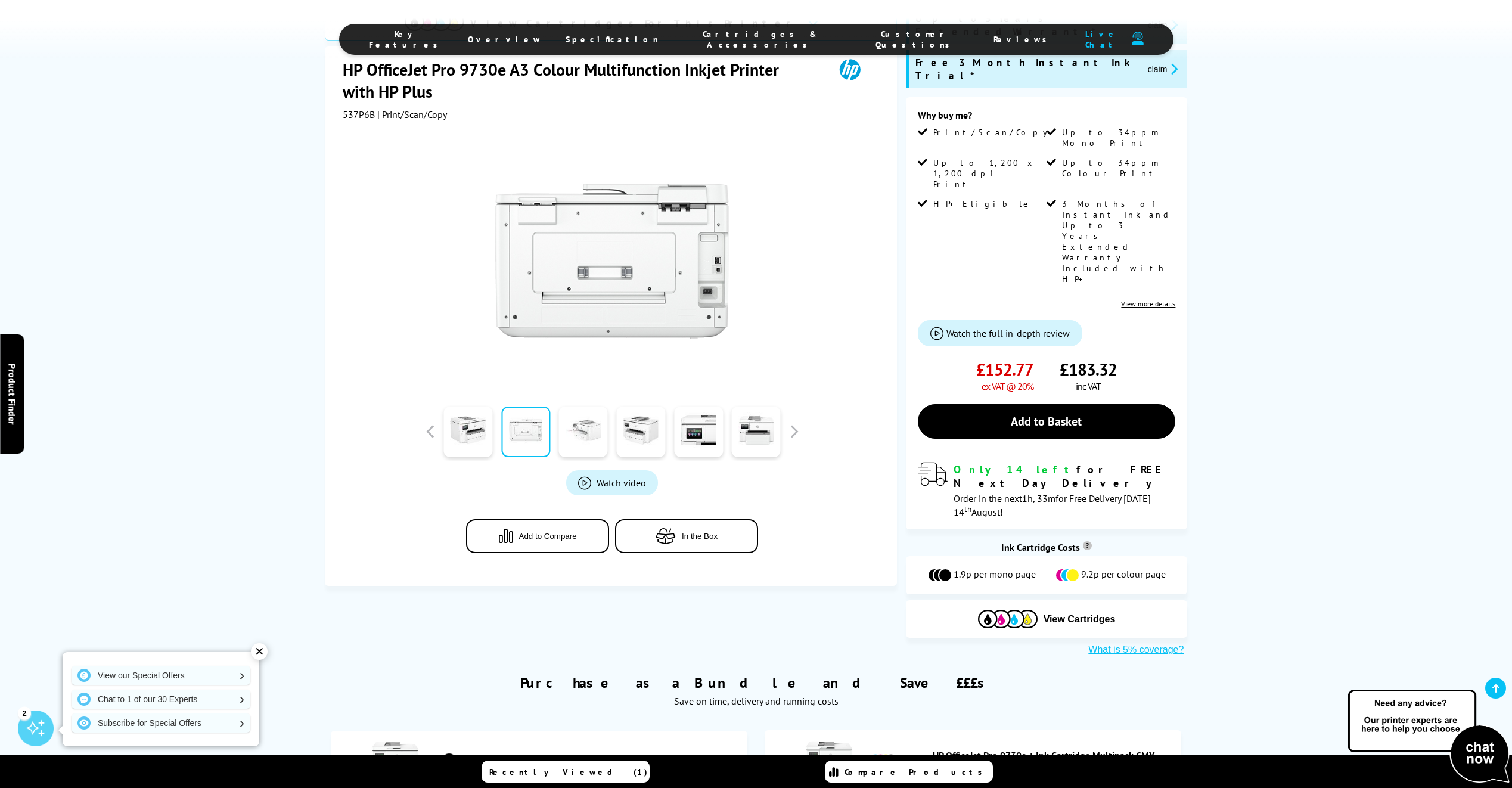
click at [601, 406] on link at bounding box center [583, 432] width 49 height 51
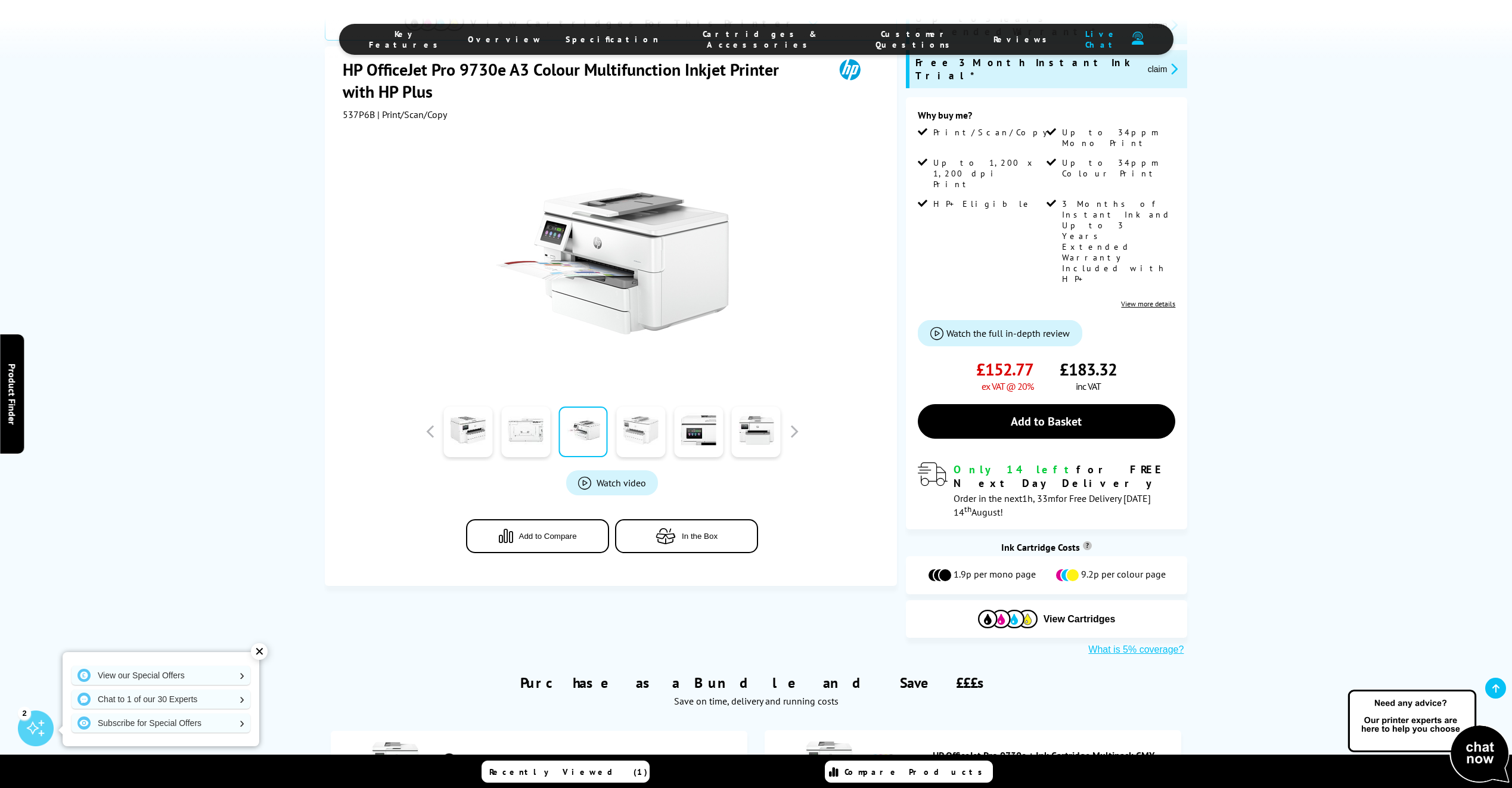
click at [647, 406] on link at bounding box center [640, 432] width 49 height 51
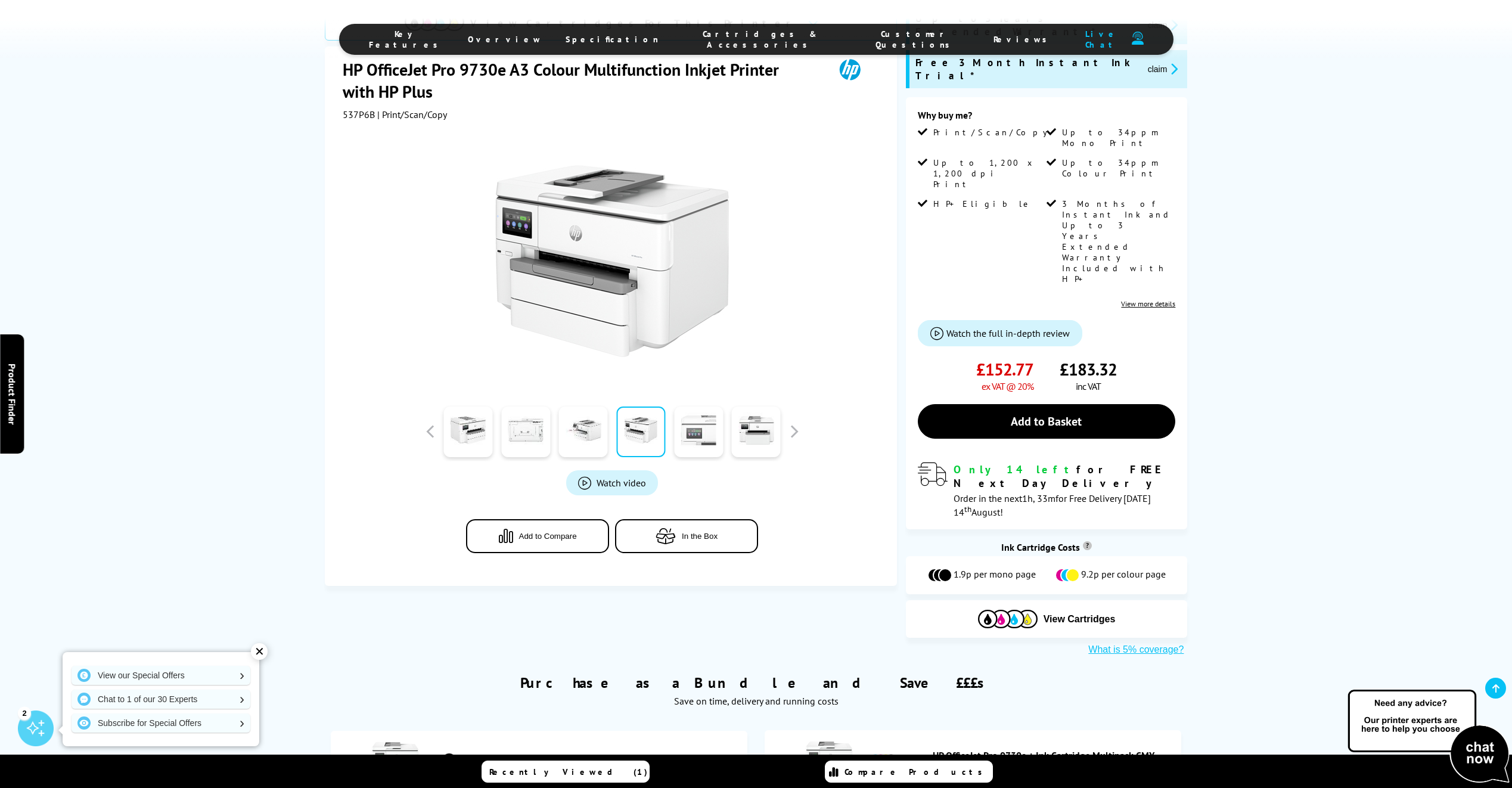
click at [702, 406] on link at bounding box center [698, 432] width 49 height 51
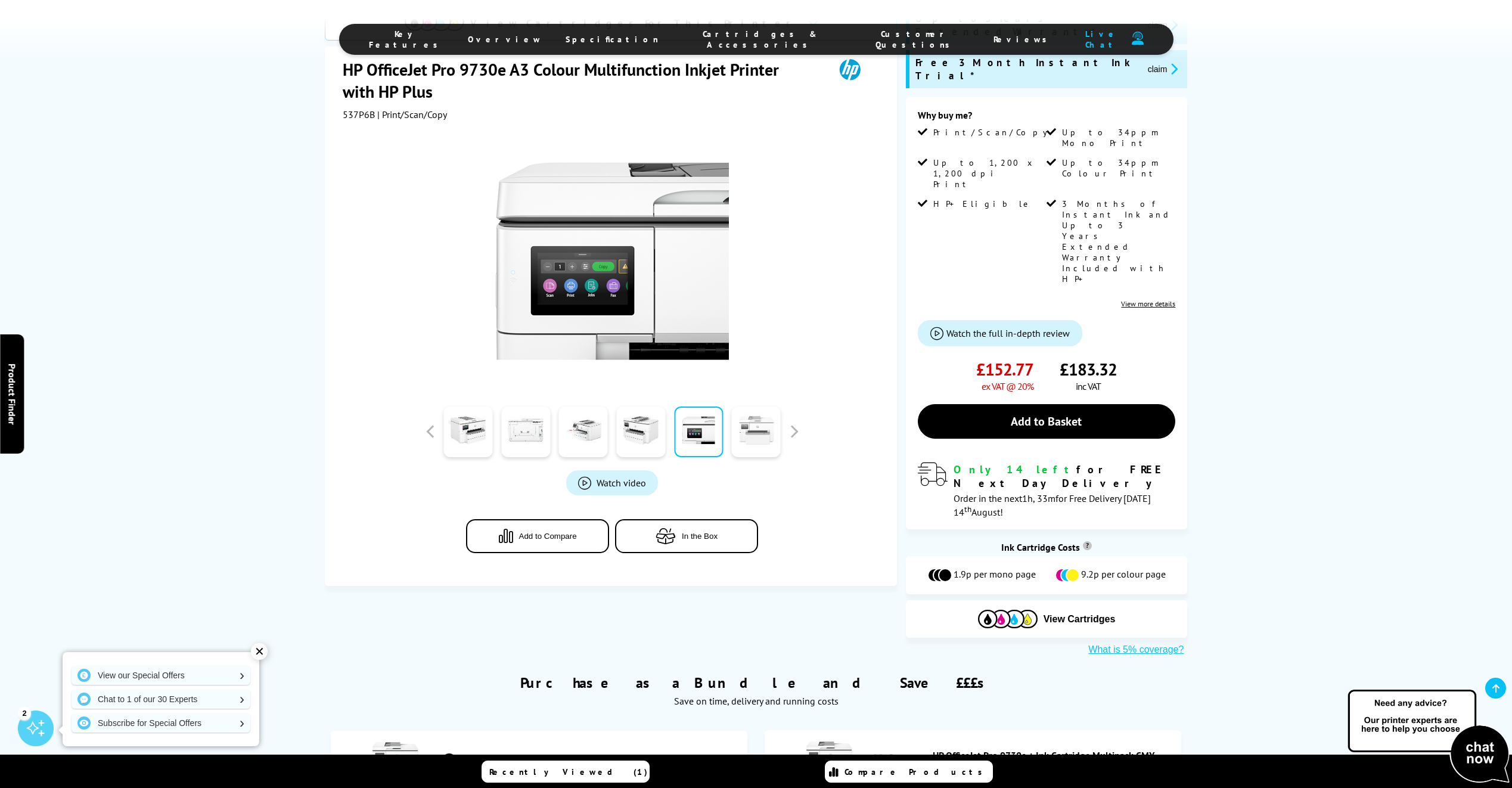
click at [762, 406] on link at bounding box center [756, 432] width 49 height 51
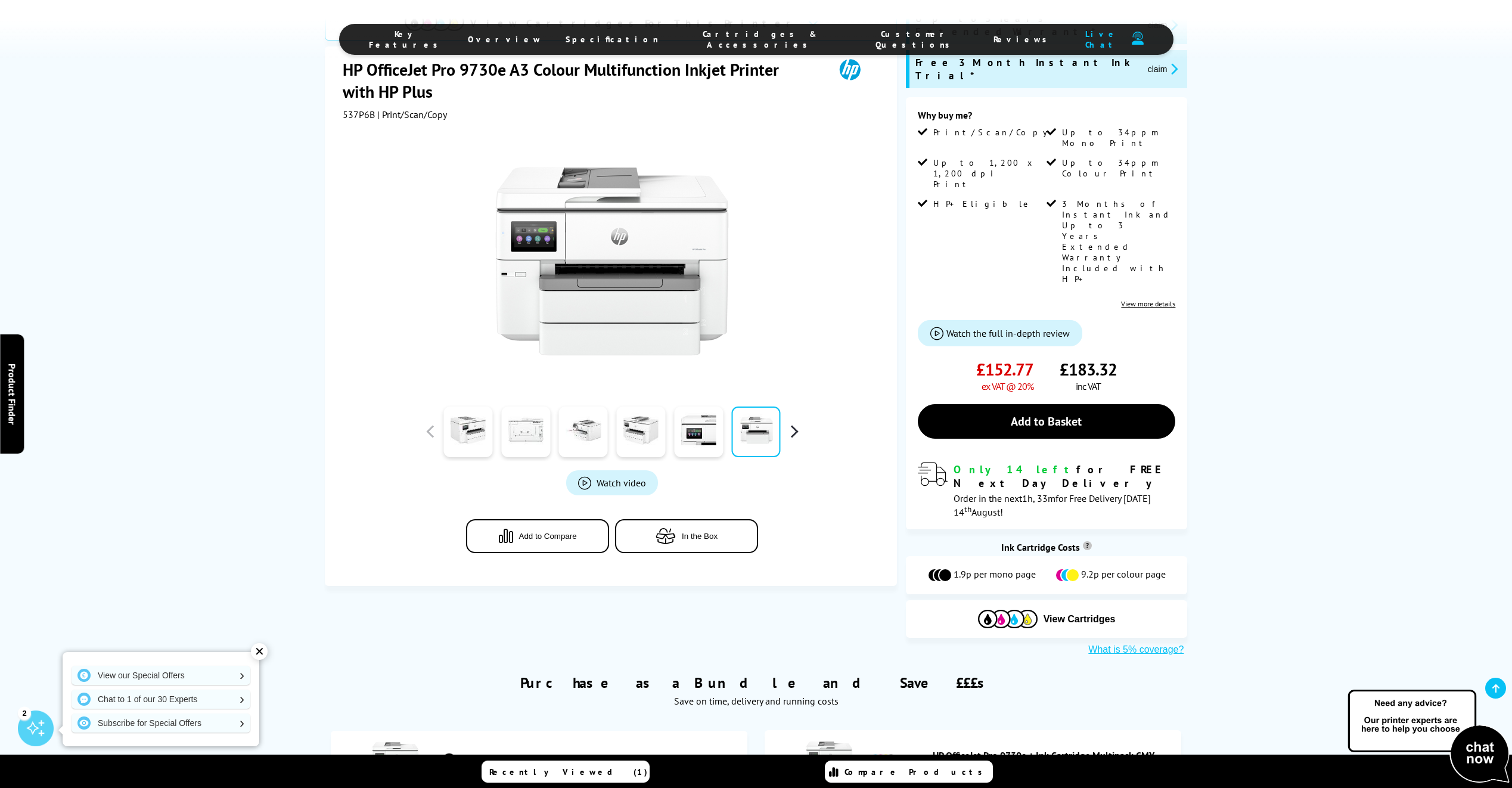
click at [796, 422] on button "button" at bounding box center [793, 431] width 18 height 18
click at [716, 406] on link at bounding box center [698, 432] width 49 height 51
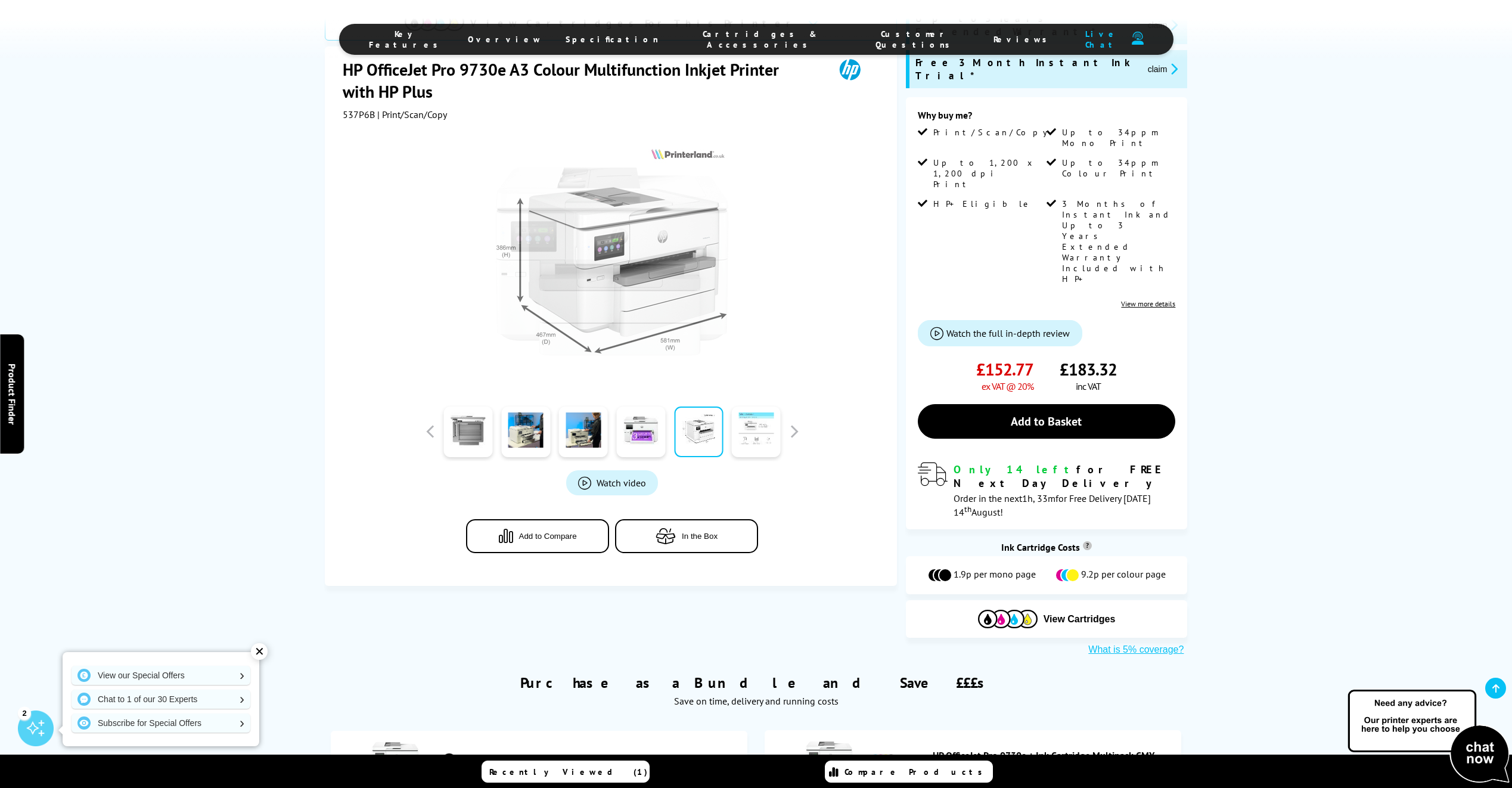
click at [759, 406] on link at bounding box center [756, 432] width 49 height 51
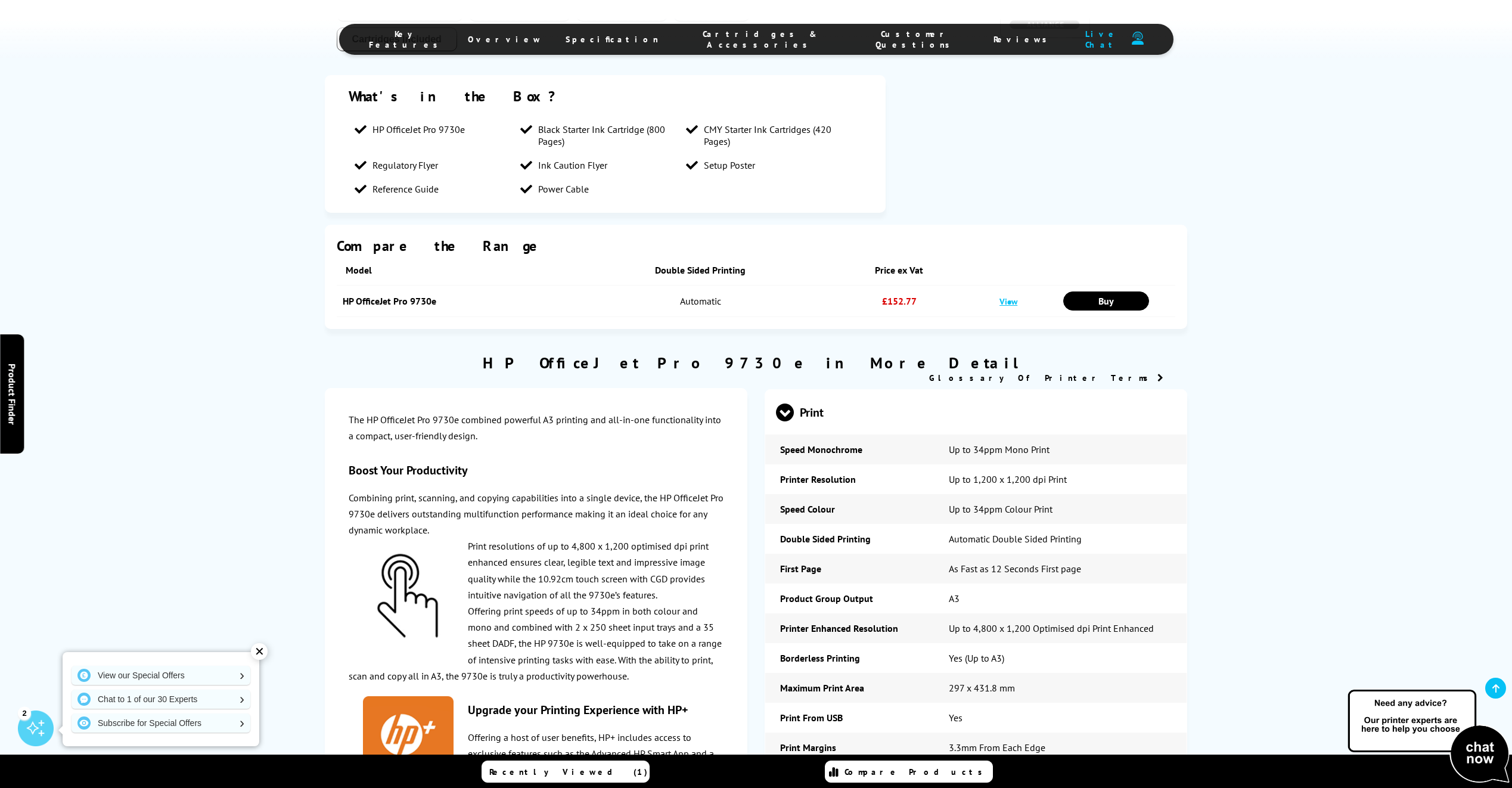
scroll to position [1550, 0]
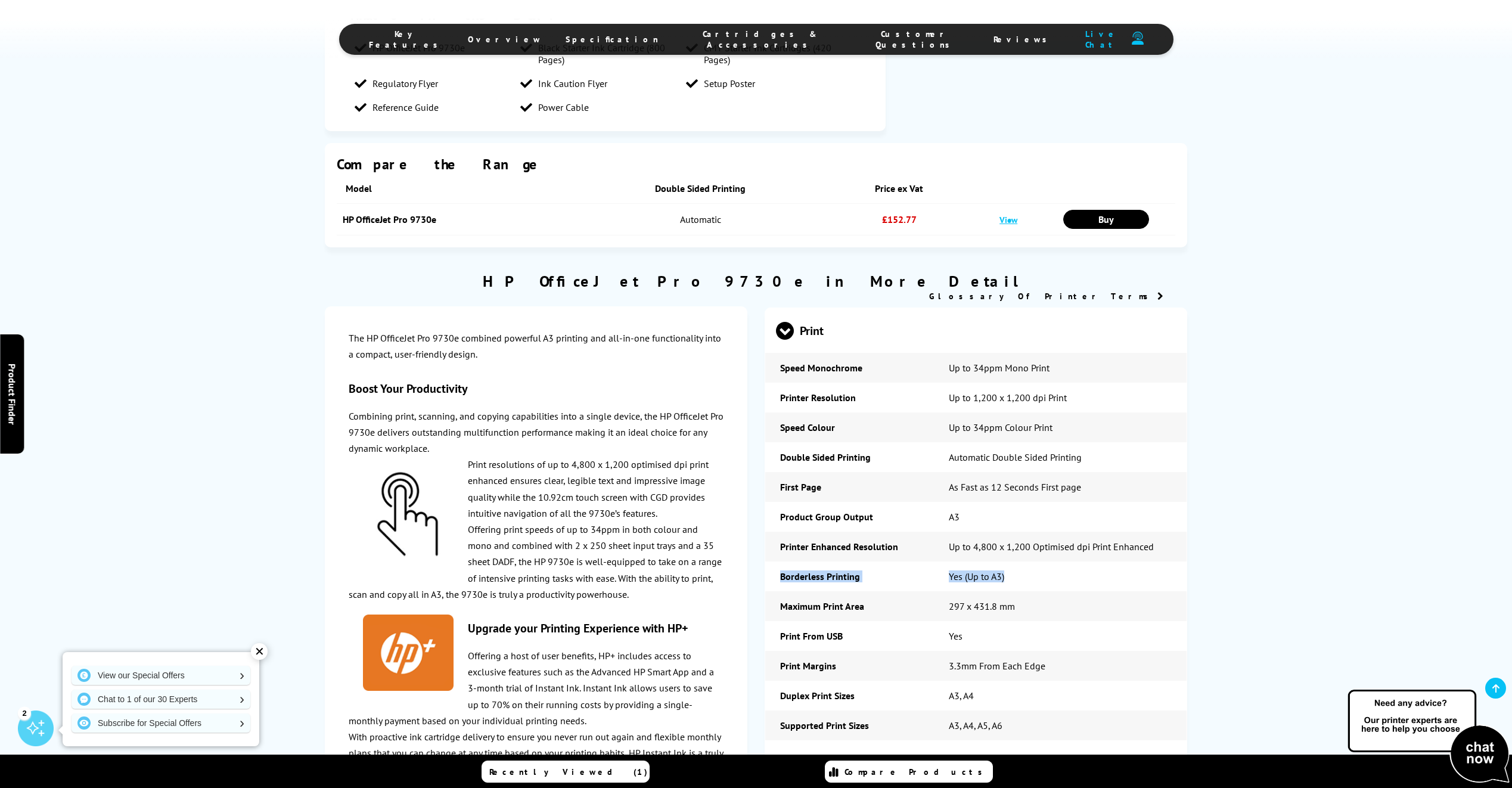
drag, startPoint x: 776, startPoint y: 442, endPoint x: 1035, endPoint y: 451, distance: 259.2
click at [1035, 562] on tr "Borderless Printing Yes (Up to A3)" at bounding box center [976, 576] width 421 height 30
click at [1035, 562] on td "Yes (Up to A3)" at bounding box center [1060, 576] width 252 height 30
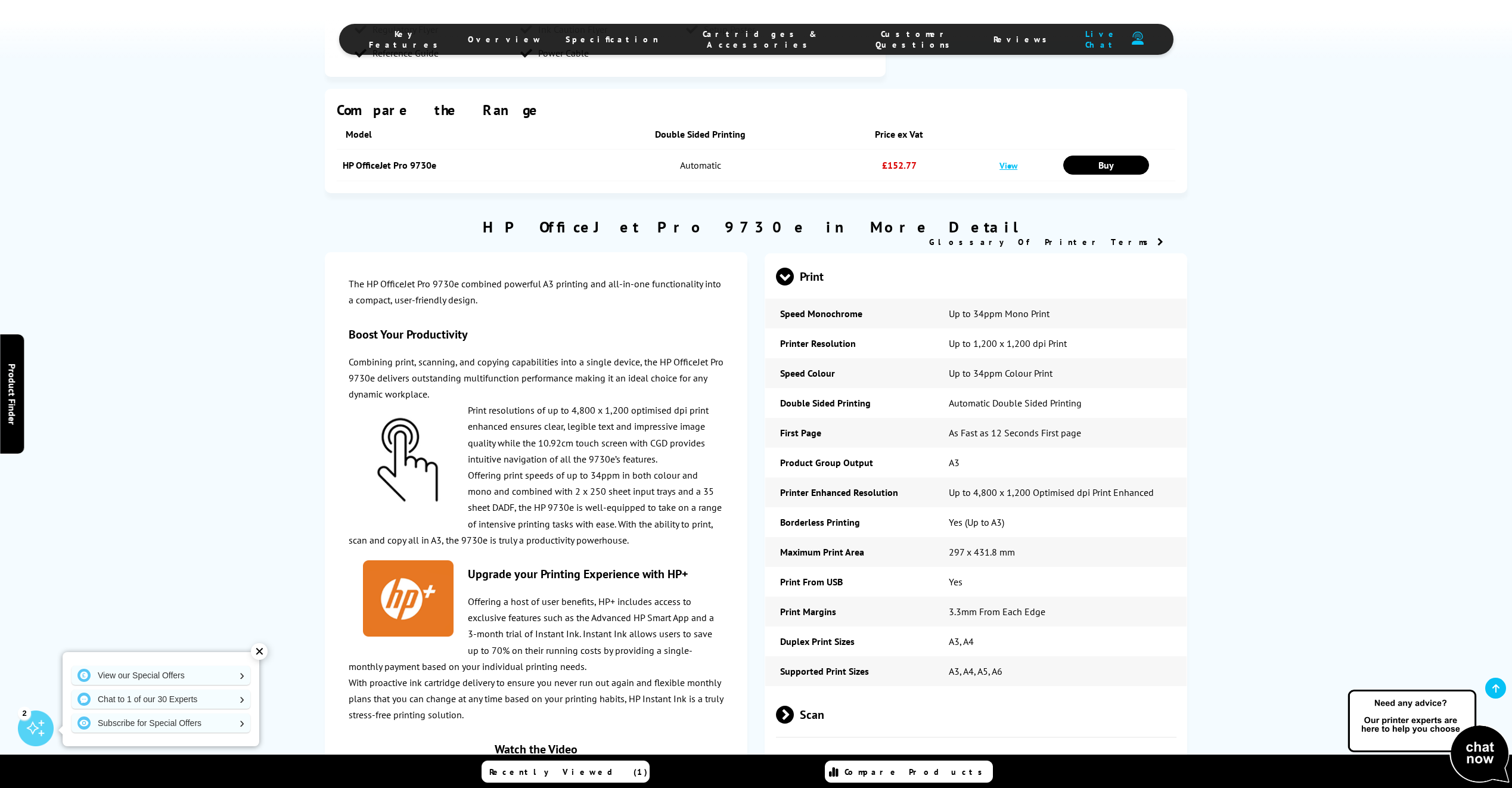
scroll to position [1609, 0]
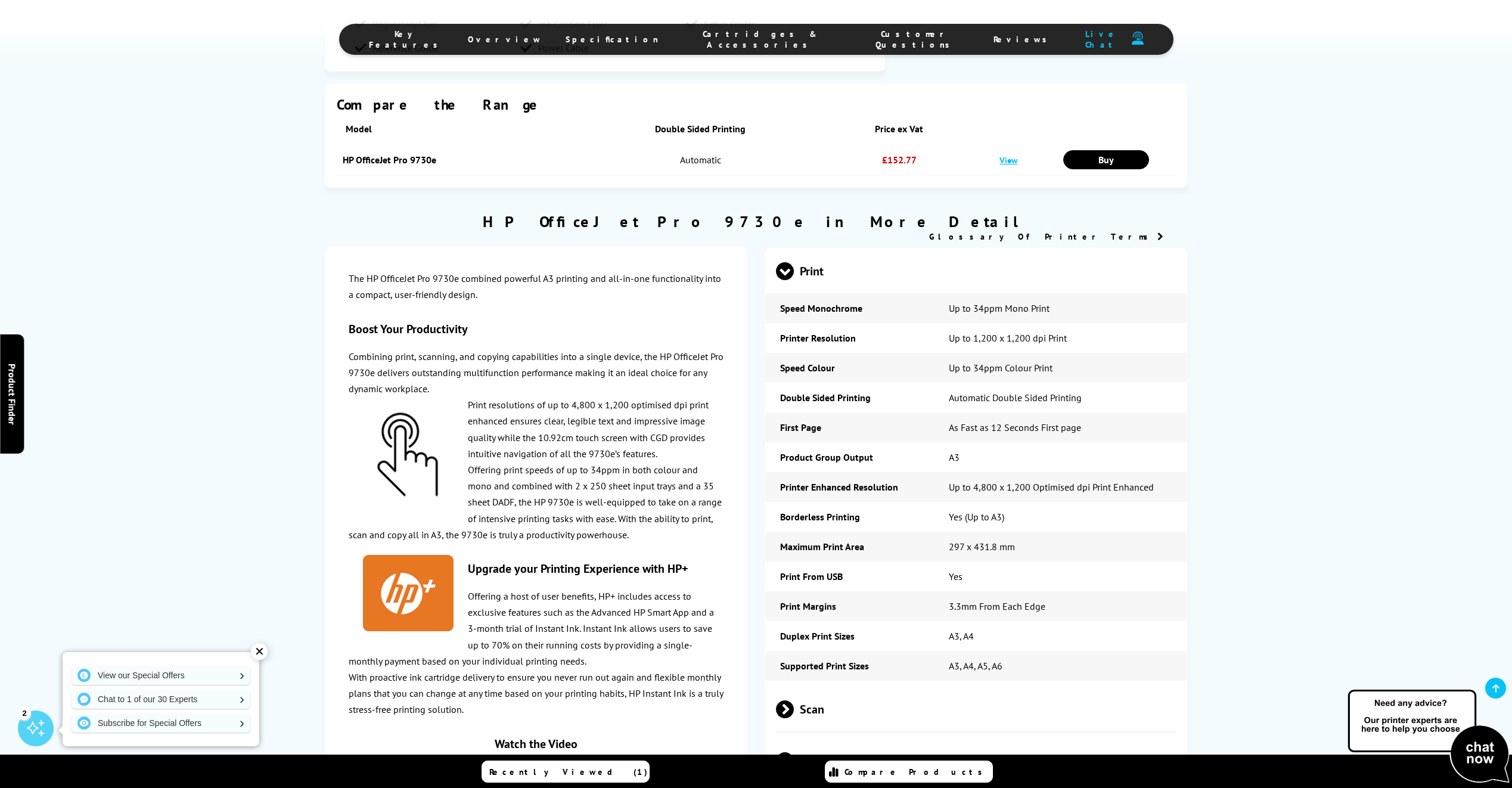
click at [1004, 443] on td "A3" at bounding box center [1060, 457] width 252 height 30
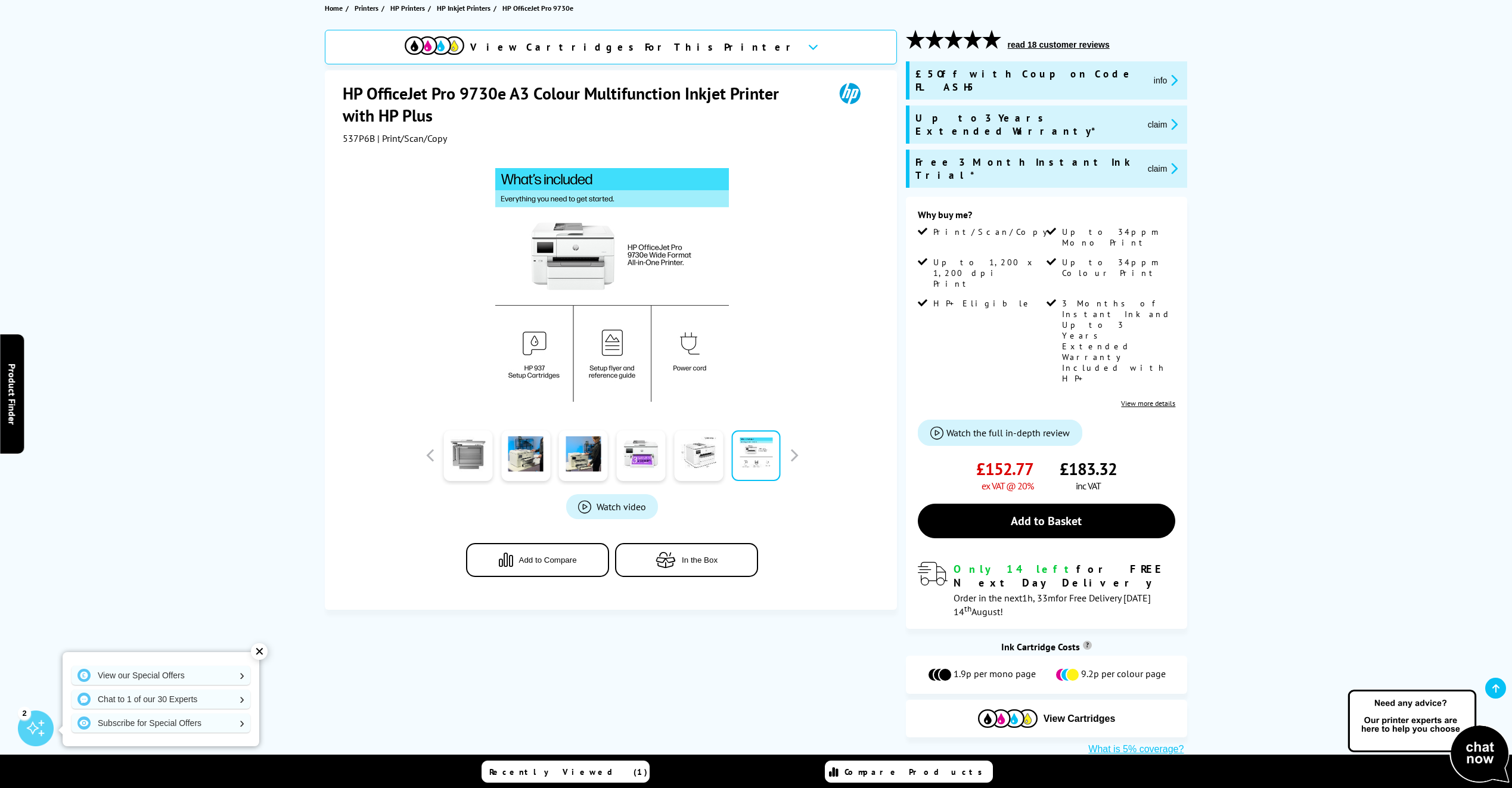
scroll to position [0, 0]
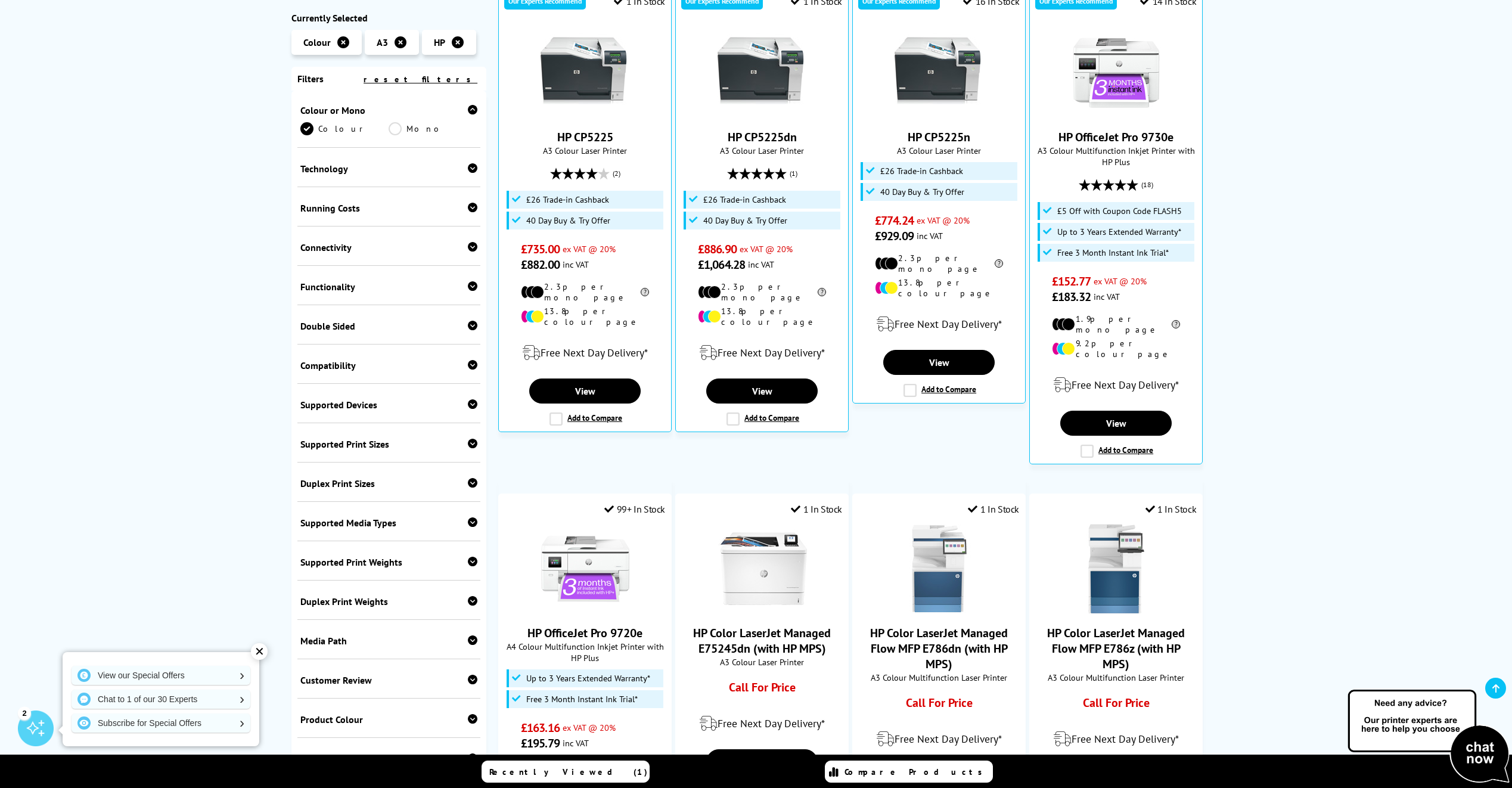
scroll to position [298, 0]
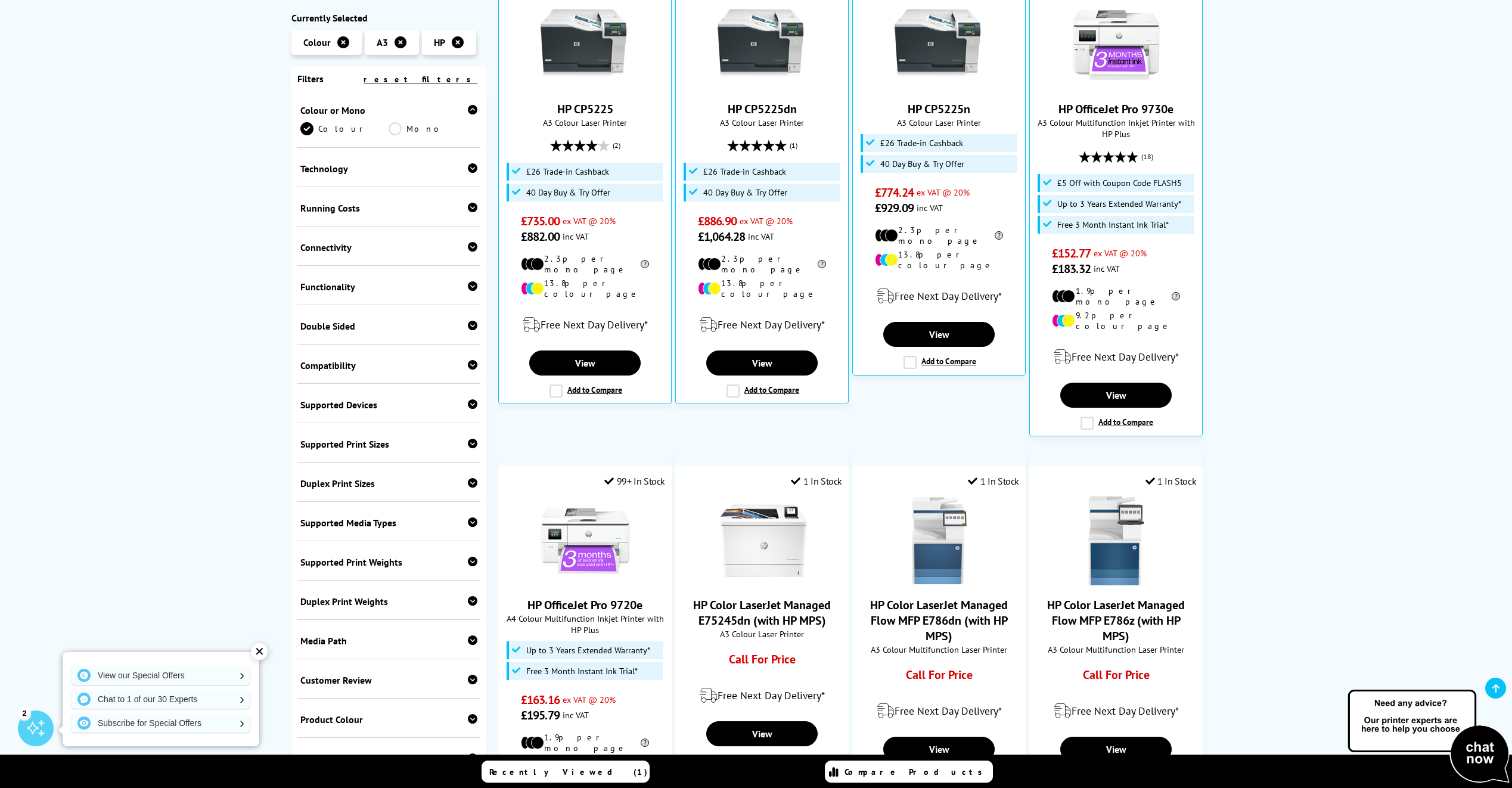
click at [326, 483] on div "Duplex Print Sizes" at bounding box center [389, 483] width 177 height 12
